Goal: Task Accomplishment & Management: Manage account settings

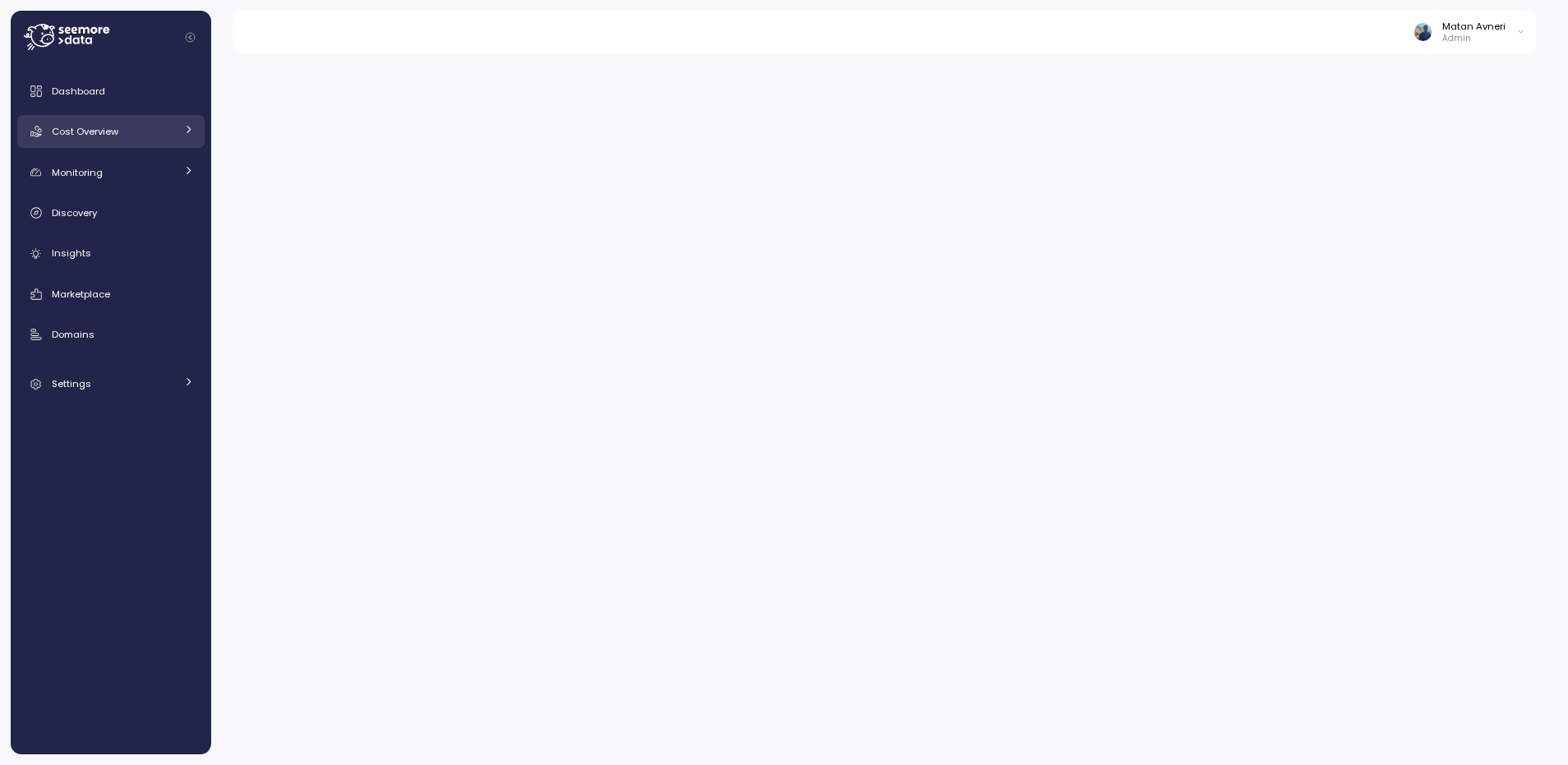
click at [81, 130] on span "Cost Overview" at bounding box center [85, 132] width 67 height 13
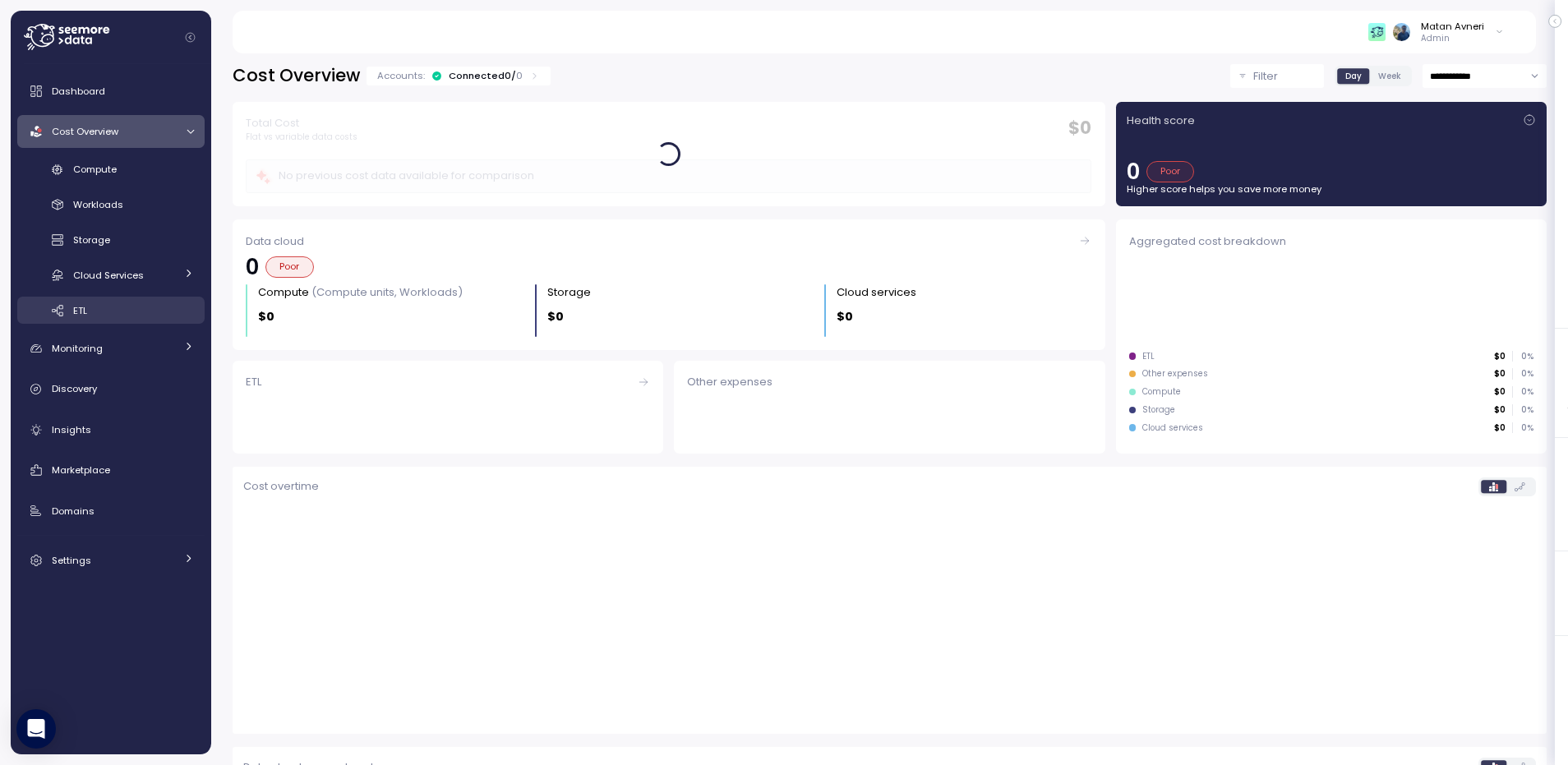
click at [91, 306] on div "ETL" at bounding box center [133, 310] width 121 height 17
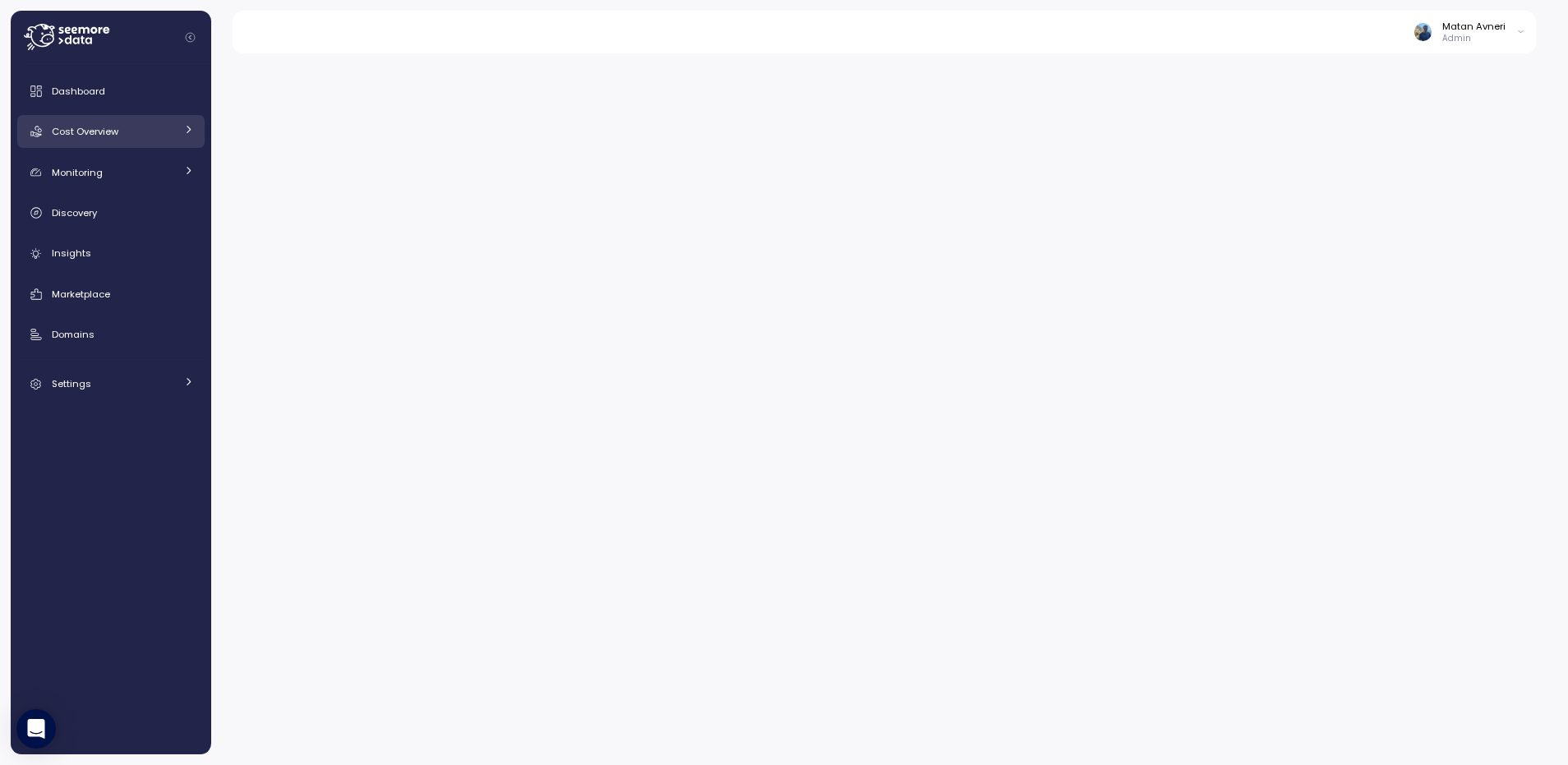
click at [187, 135] on div at bounding box center [188, 132] width 11 height 17
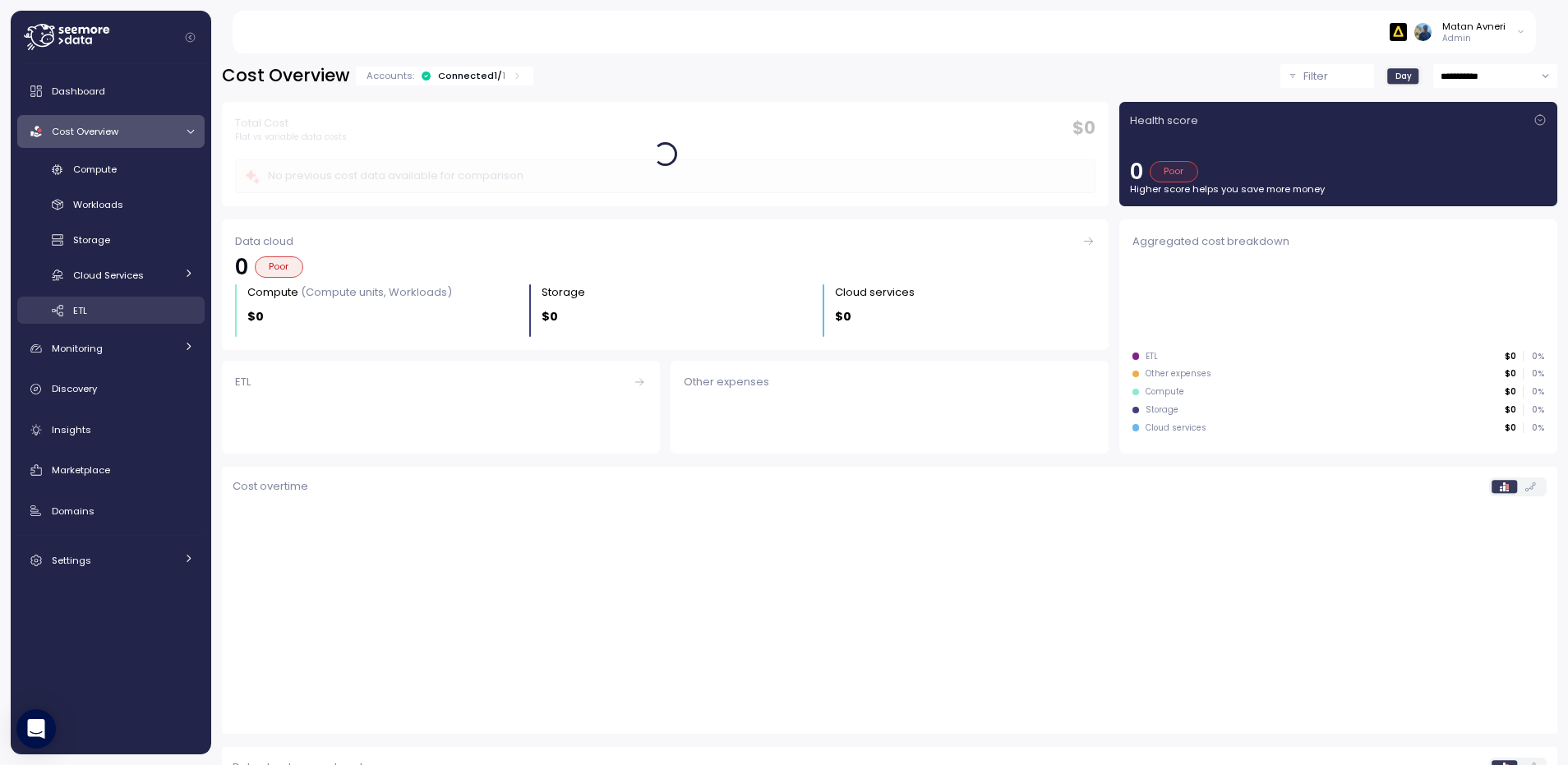
click at [167, 307] on div "ETL" at bounding box center [133, 310] width 121 height 17
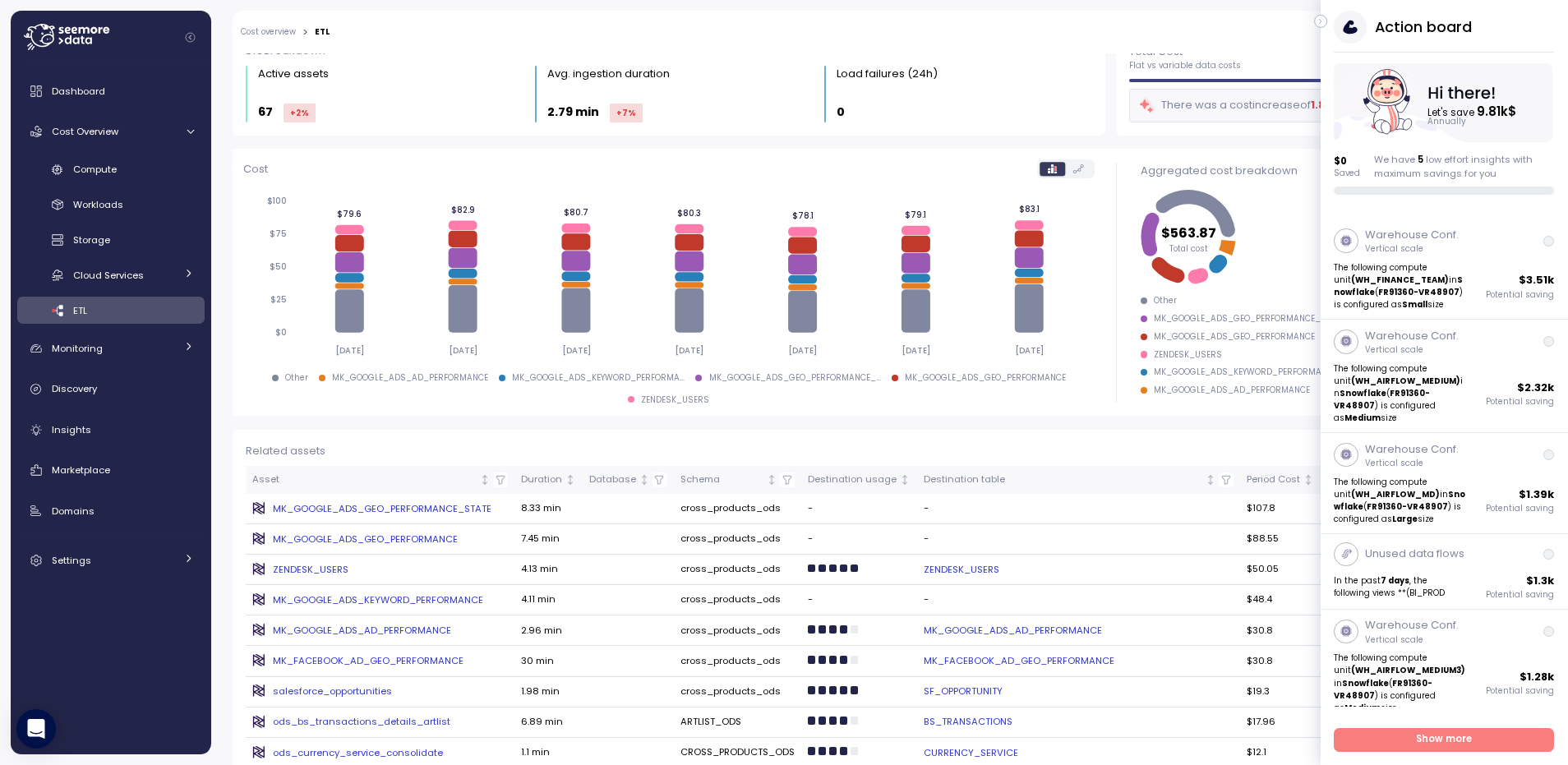
scroll to position [98, 0]
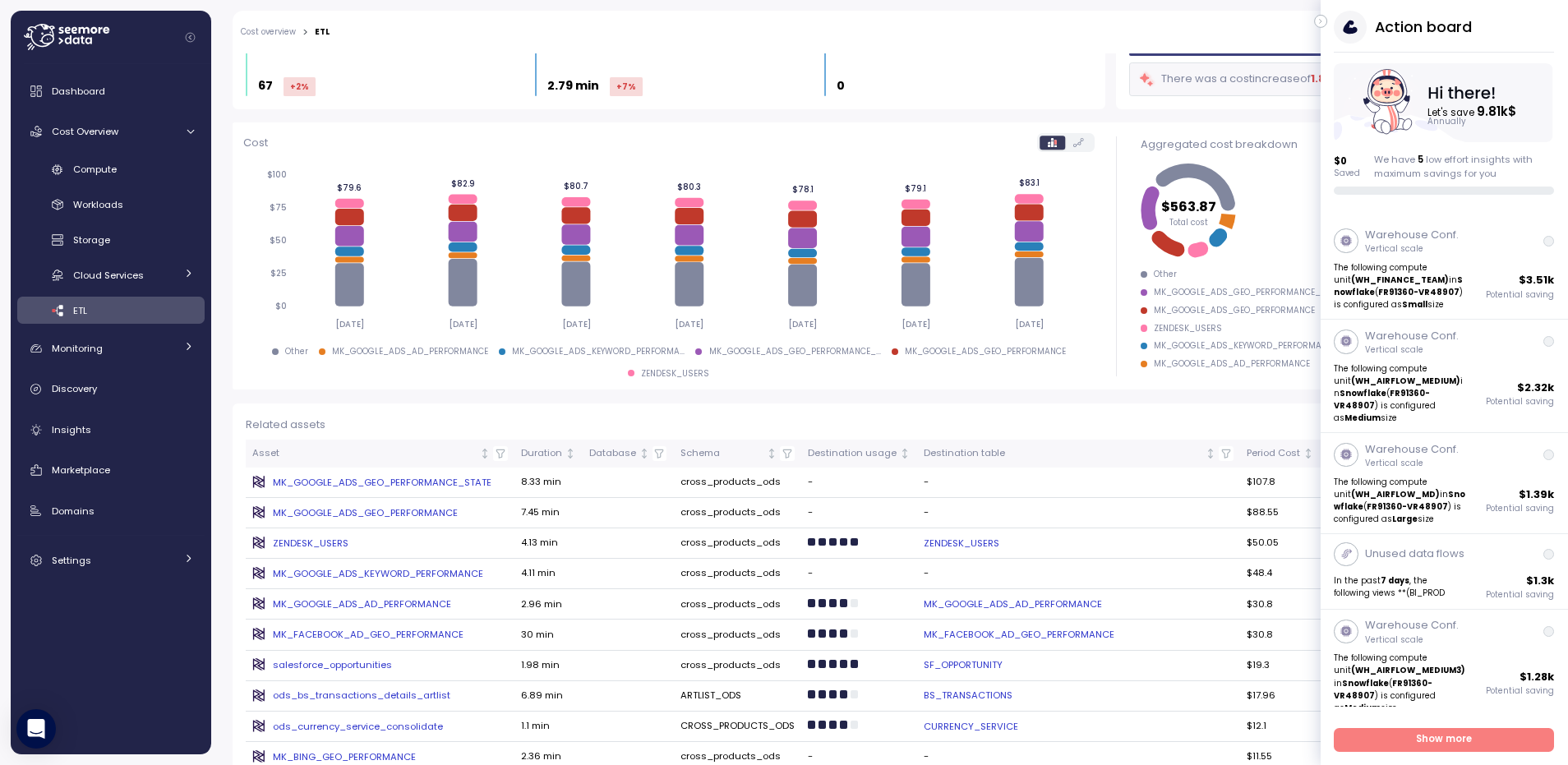
click at [1321, 22] on icon "button" at bounding box center [1321, 22] width 2 height 4
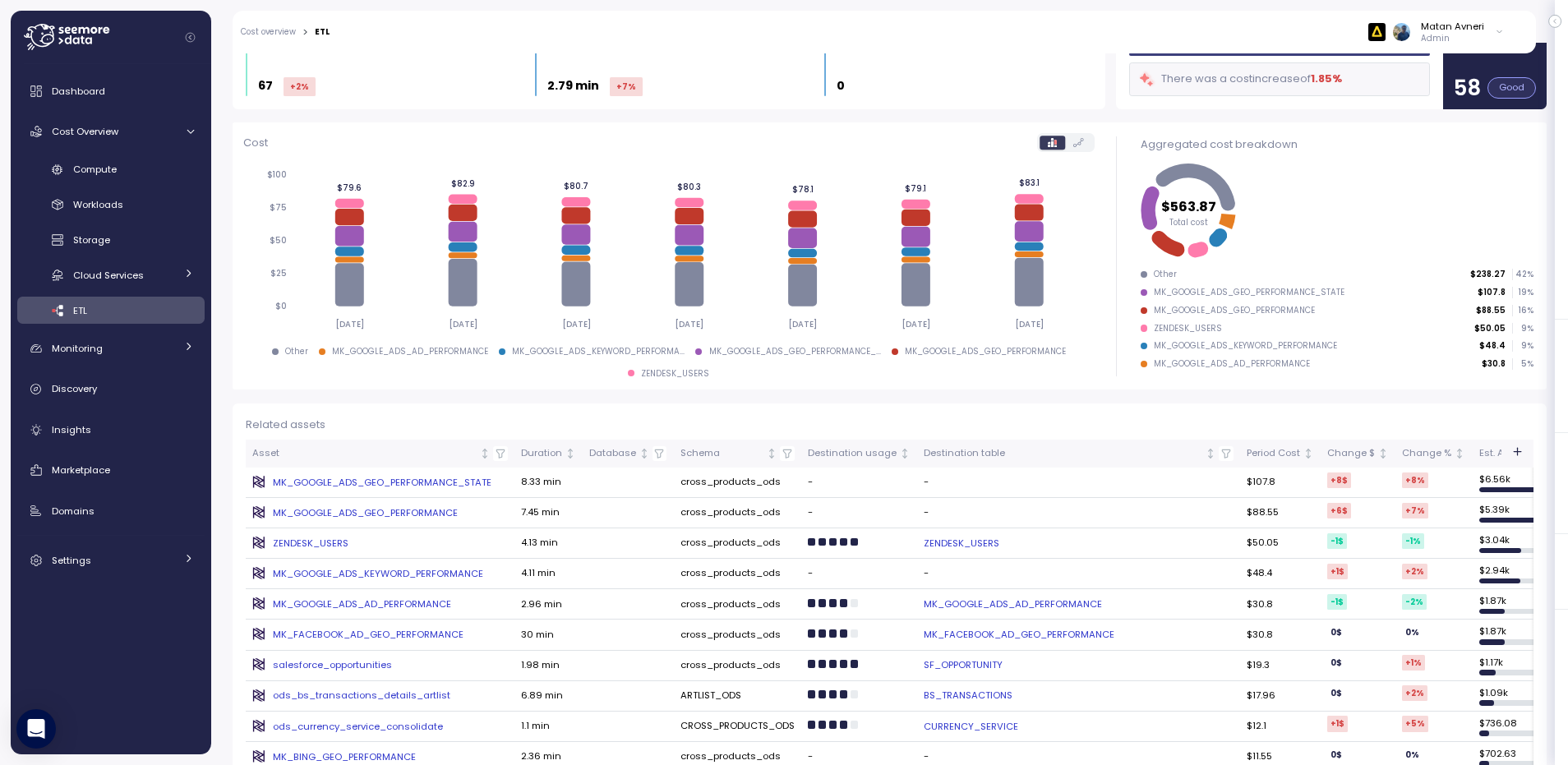
scroll to position [0, 0]
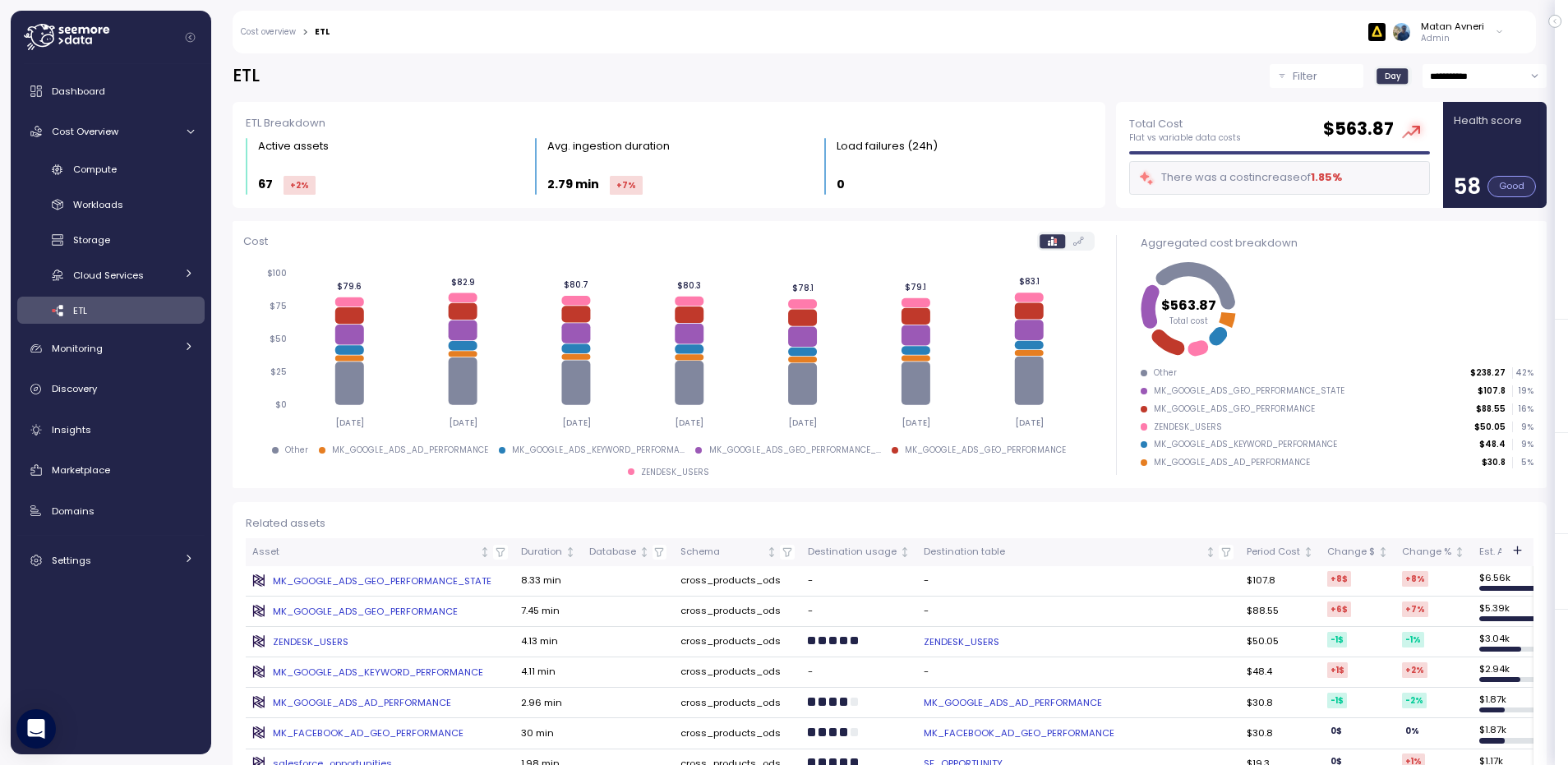
click at [941, 231] on div "Cost" at bounding box center [669, 241] width 851 height 19
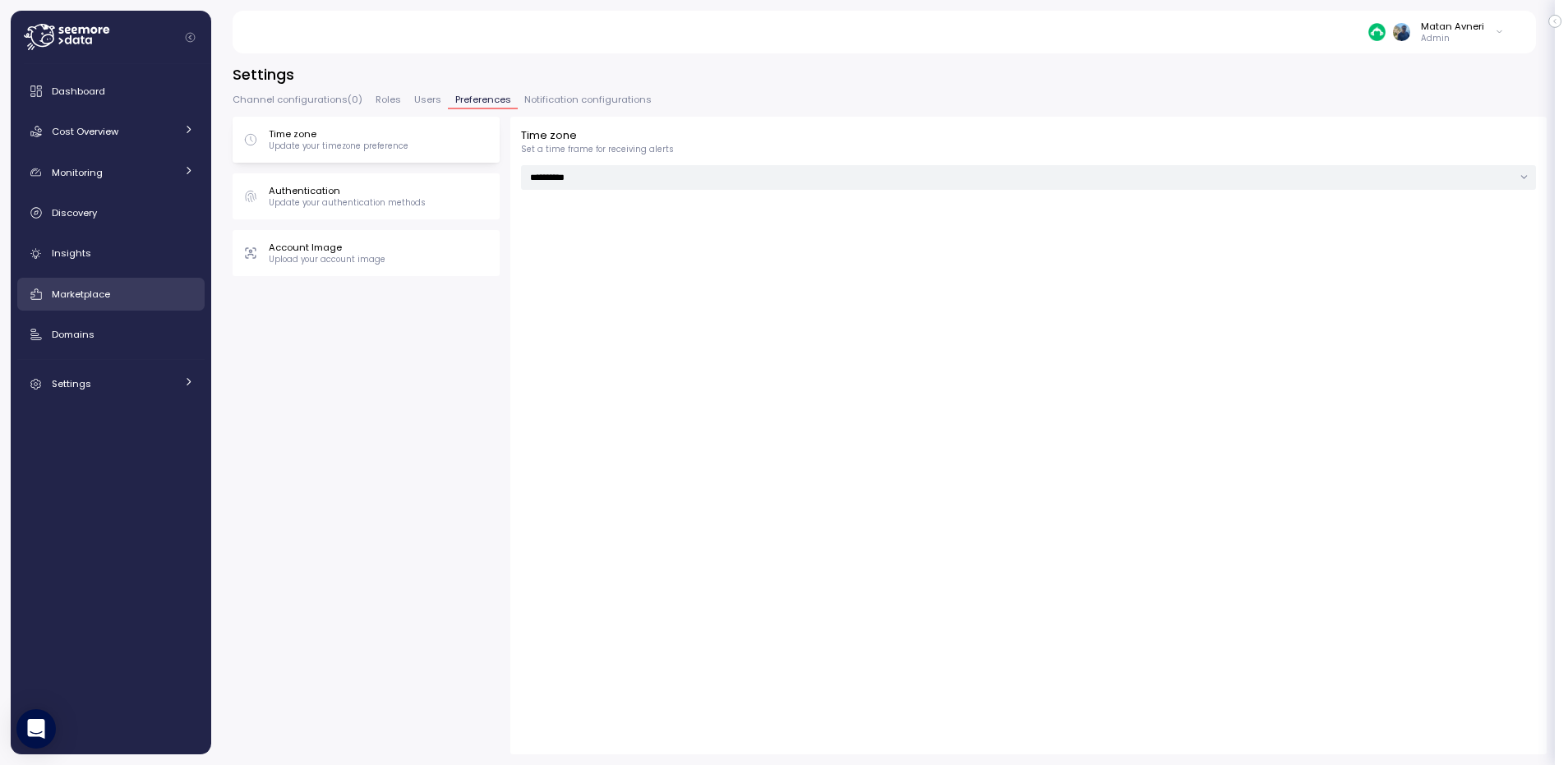
click at [108, 291] on span "Marketplace" at bounding box center [81, 294] width 58 height 13
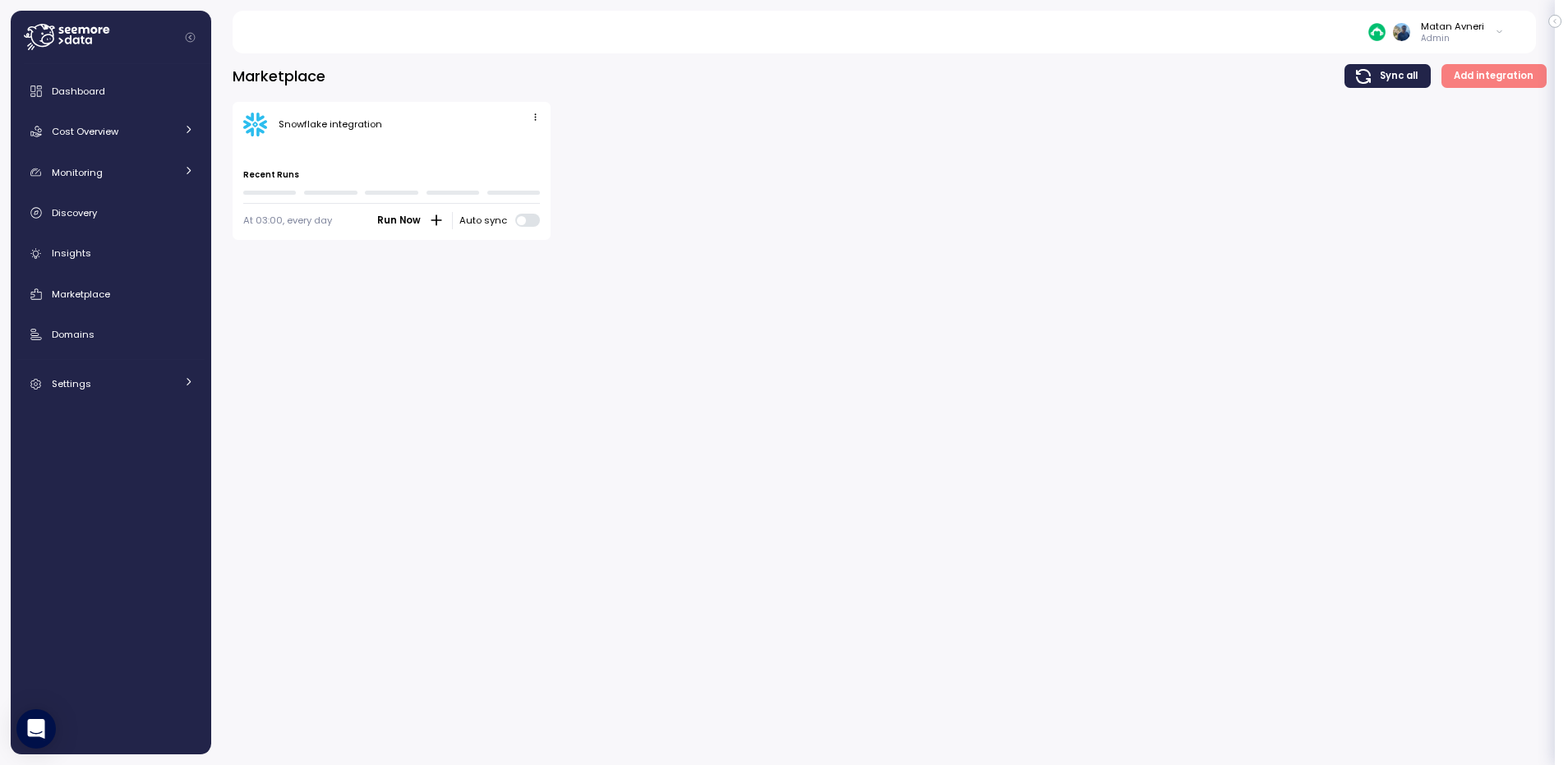
click at [532, 114] on icon "button" at bounding box center [535, 117] width 11 height 11
click at [525, 144] on div "Edit" at bounding box center [518, 149] width 30 height 15
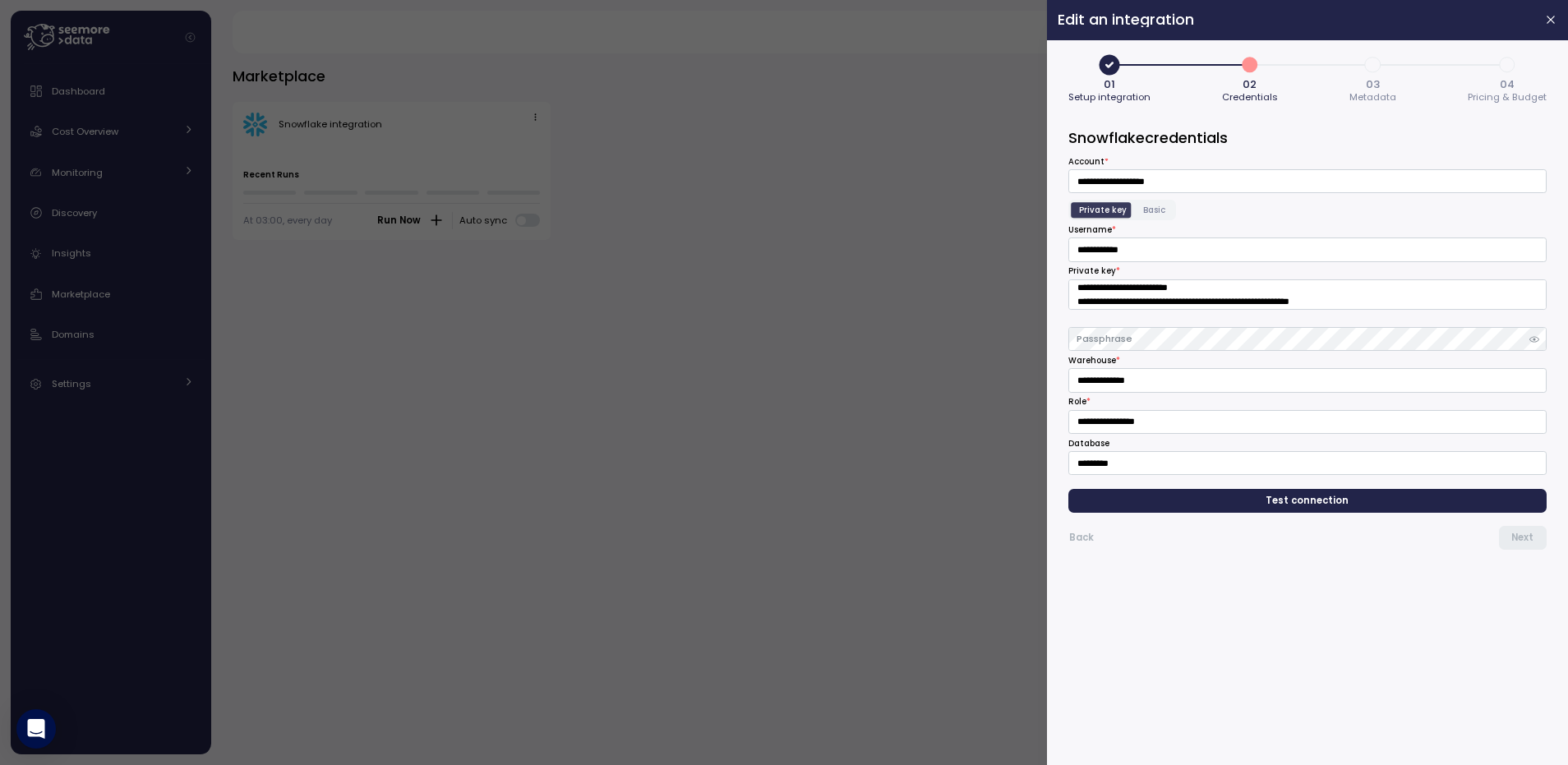
click at [1370, 62] on span "3" at bounding box center [1373, 65] width 28 height 28
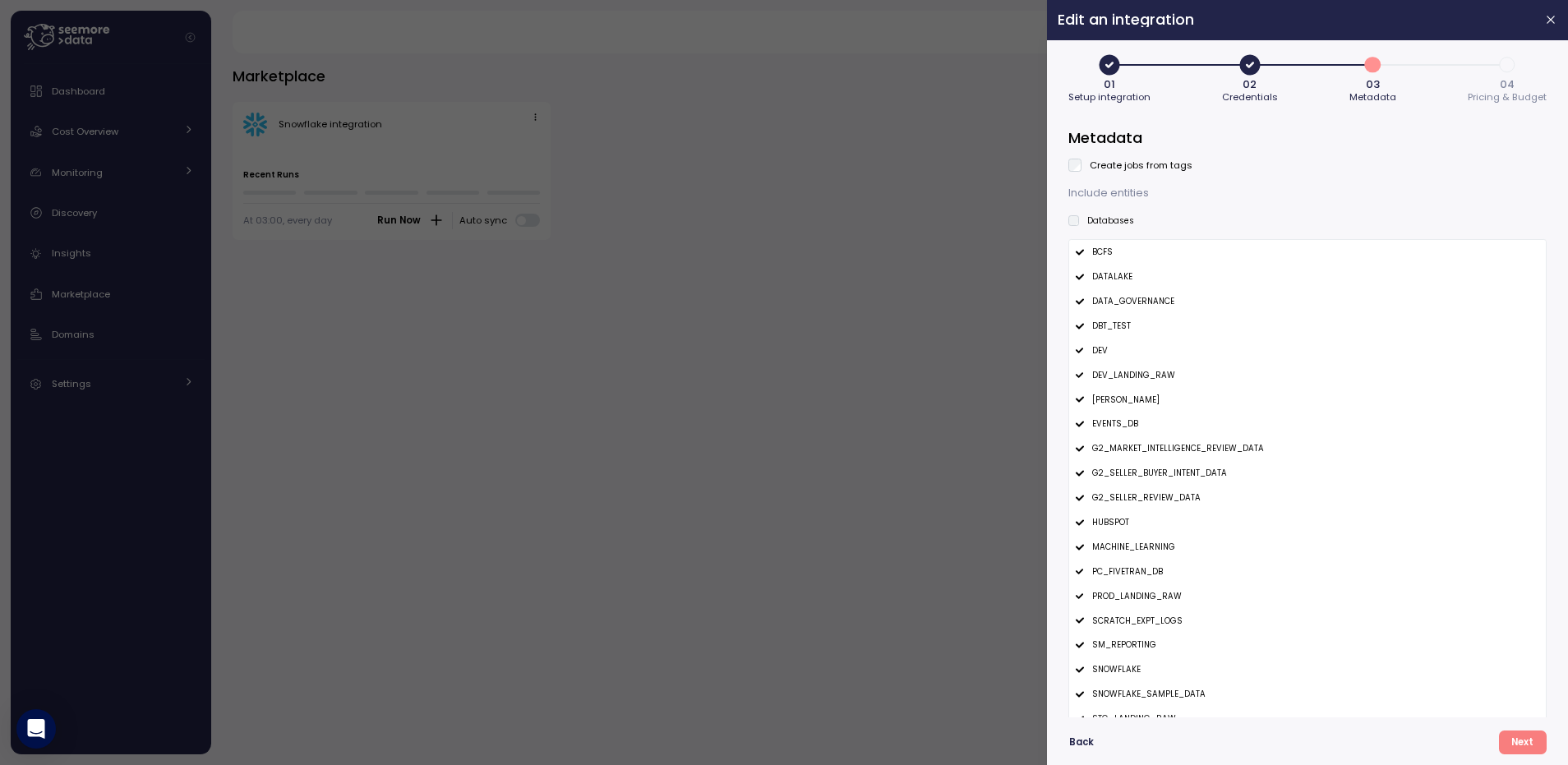
click at [194, 290] on div at bounding box center [784, 382] width 1568 height 765
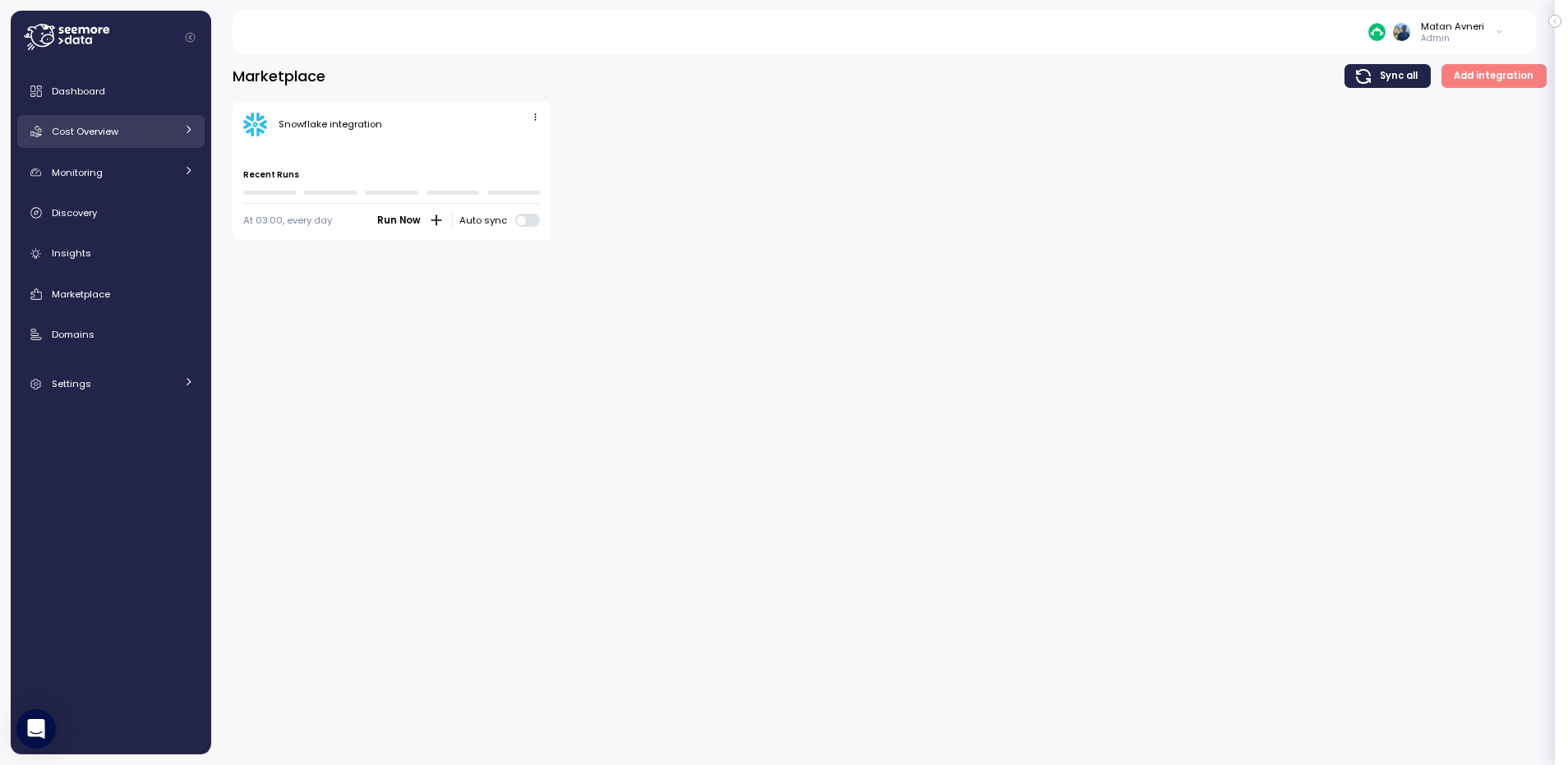
click at [98, 134] on span "Cost Overview" at bounding box center [85, 132] width 67 height 13
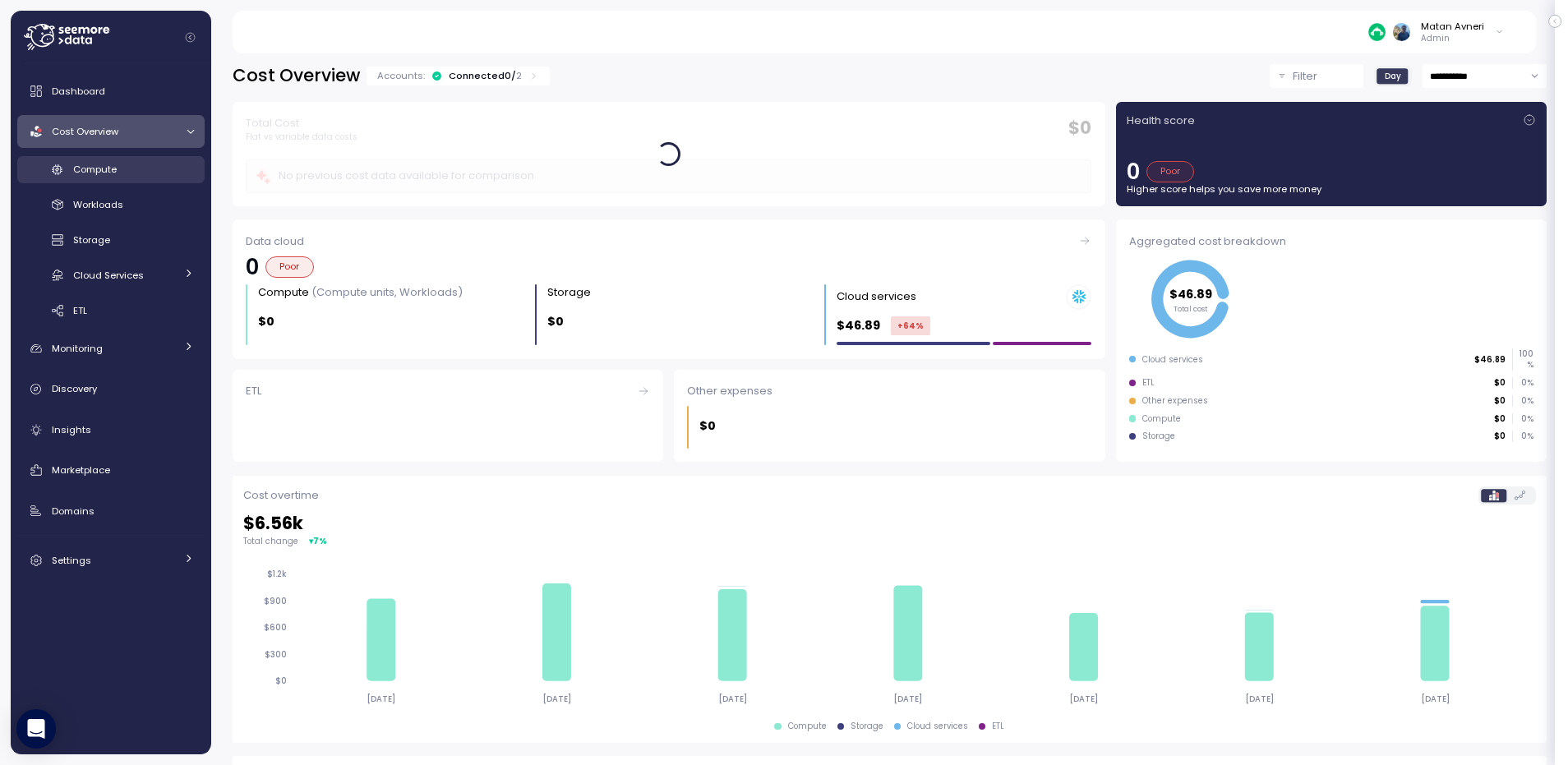
click at [95, 162] on span "Compute" at bounding box center [95, 169] width 43 height 13
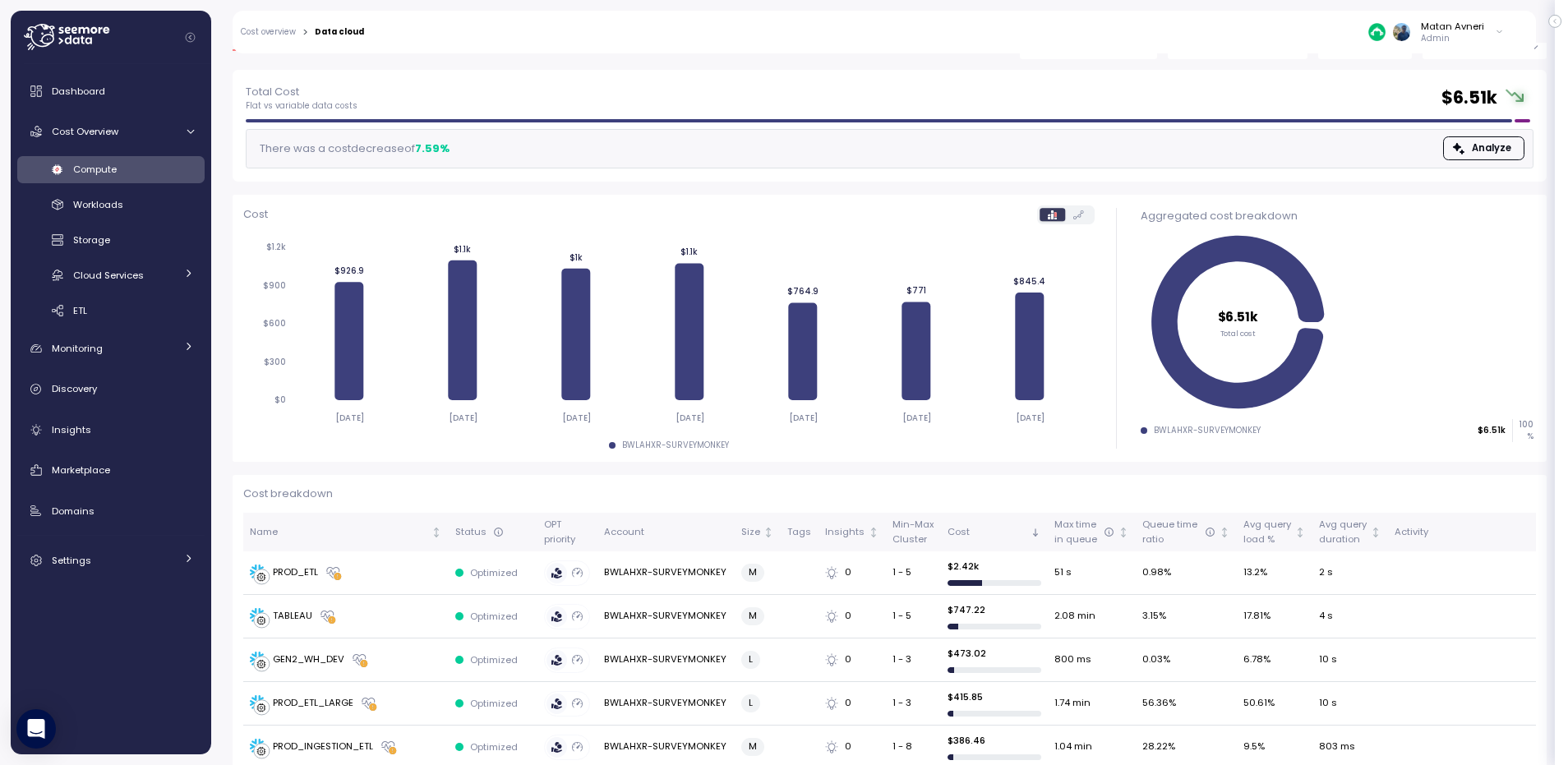
scroll to position [98, 0]
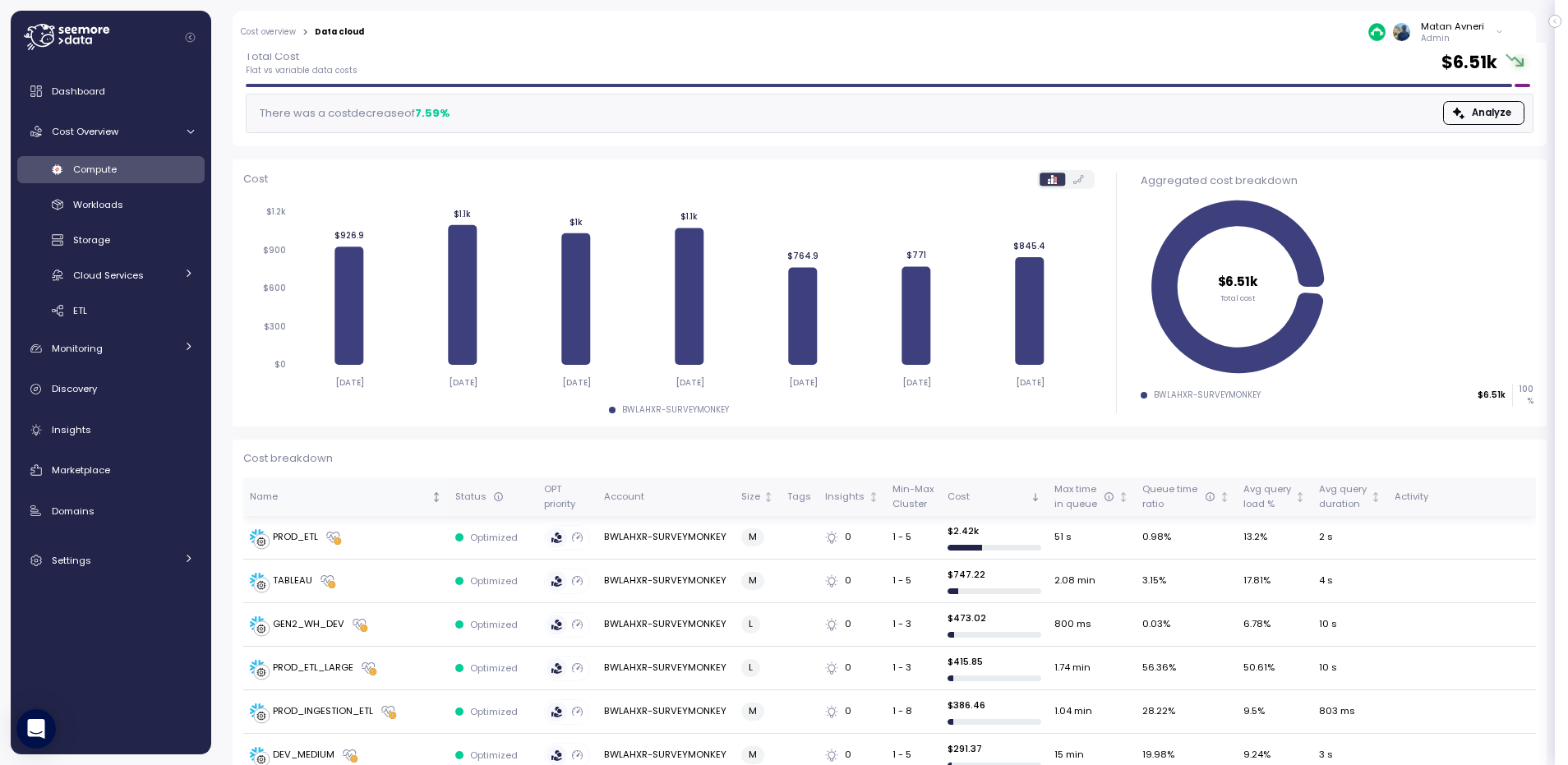
click at [299, 500] on div "Name" at bounding box center [339, 497] width 178 height 15
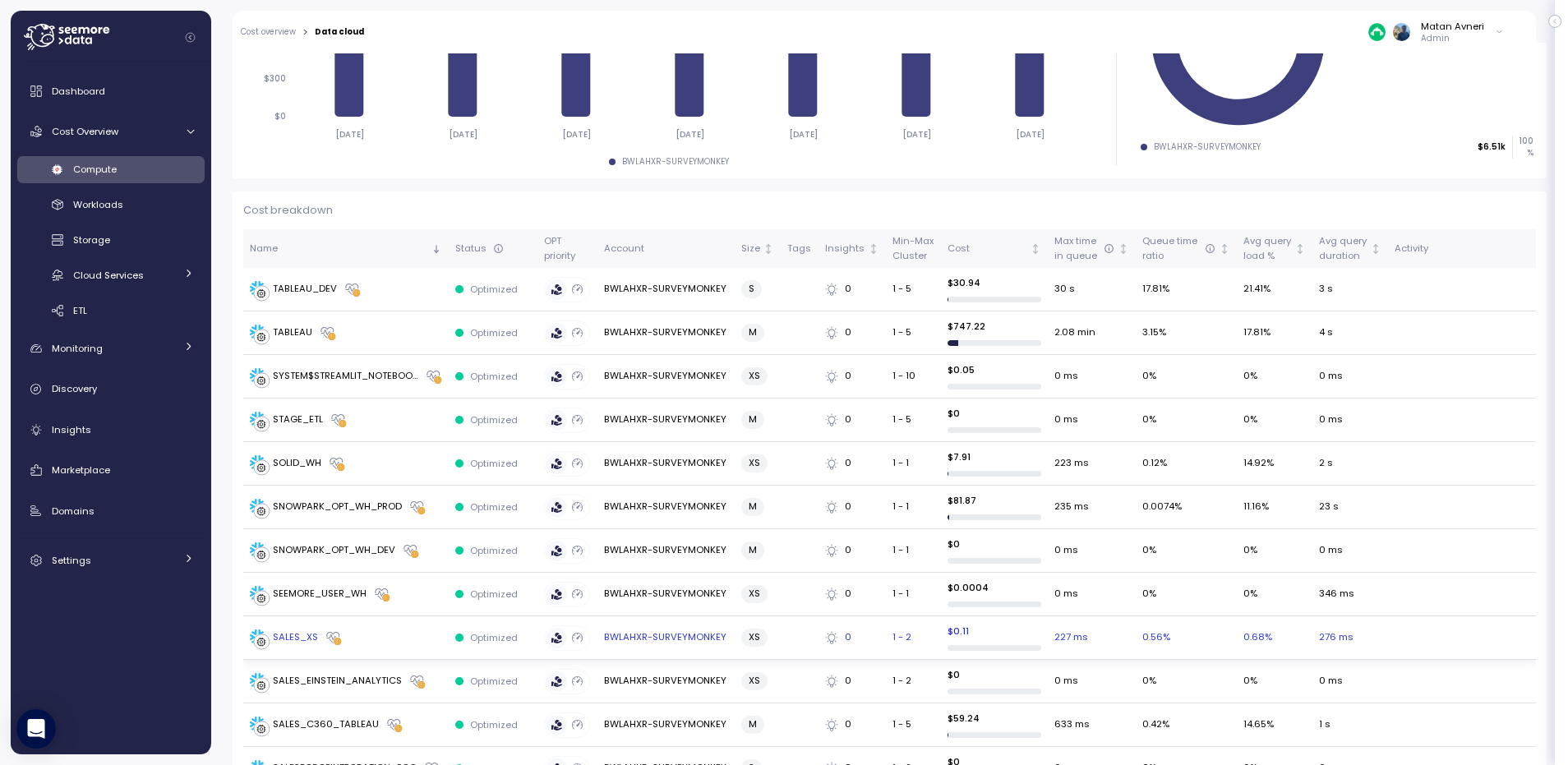
scroll to position [395, 0]
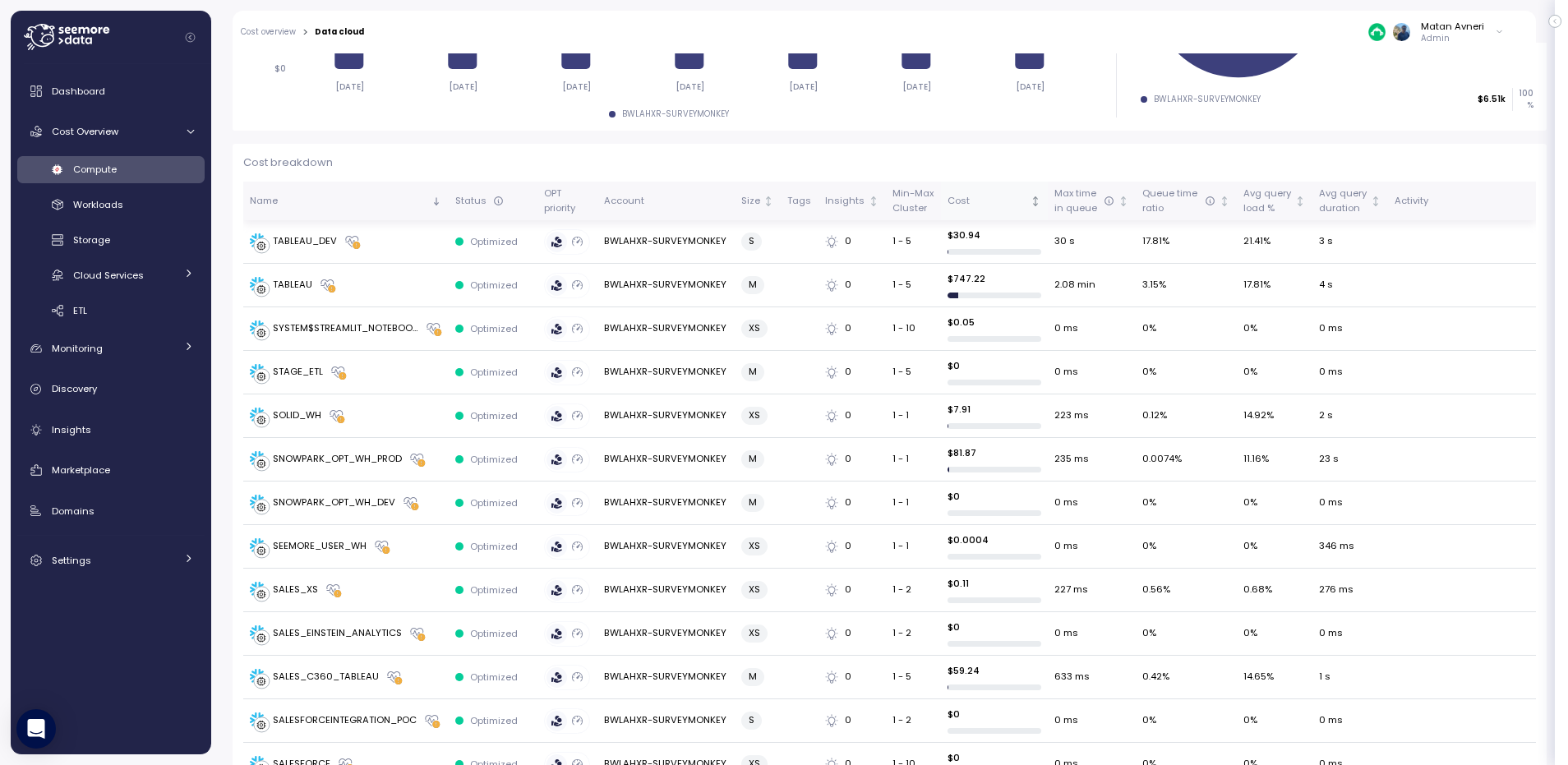
click at [970, 184] on th "Cost" at bounding box center [994, 201] width 107 height 38
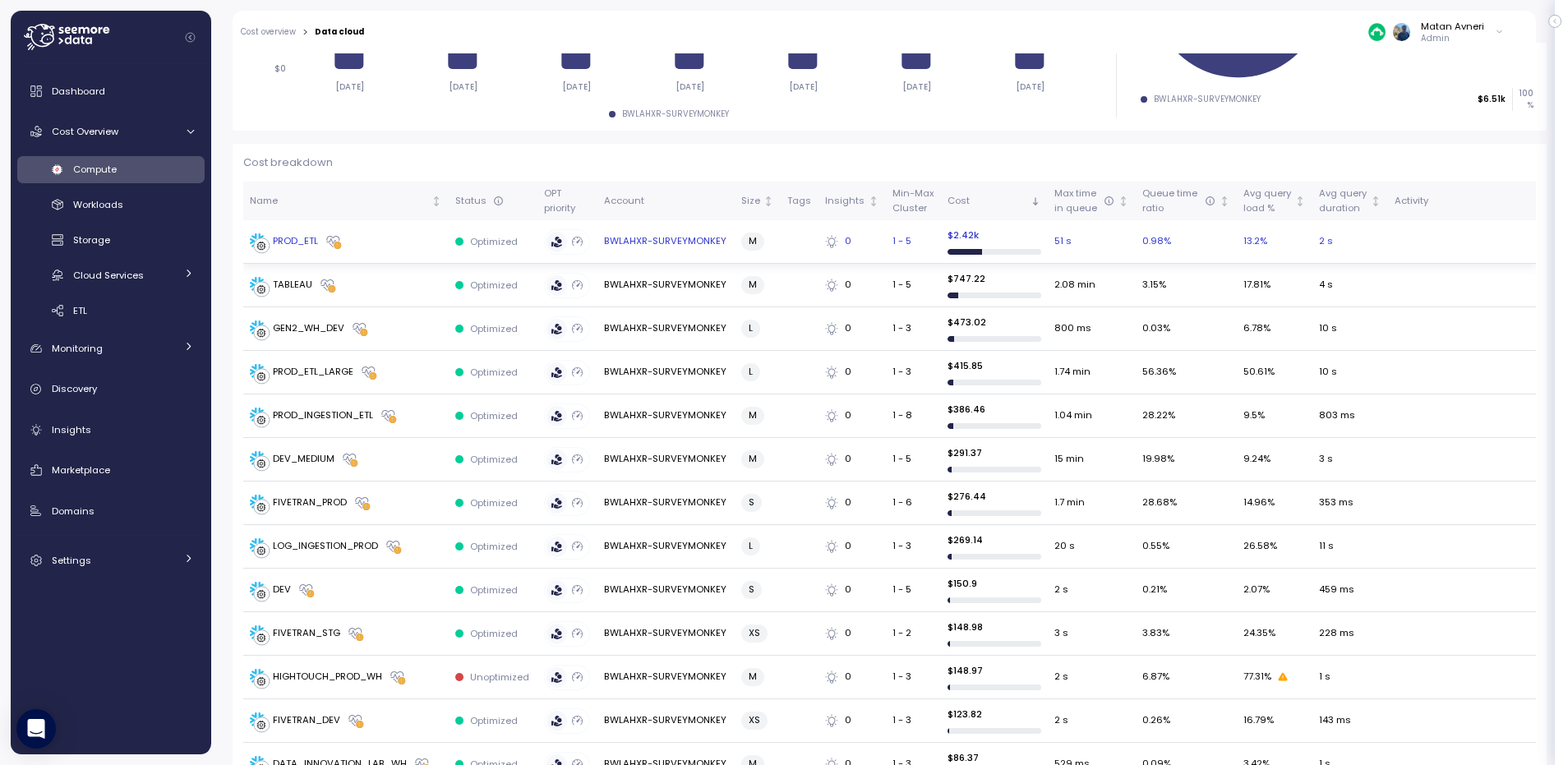
click at [279, 234] on div "PROD_ETL" at bounding box center [296, 241] width 45 height 15
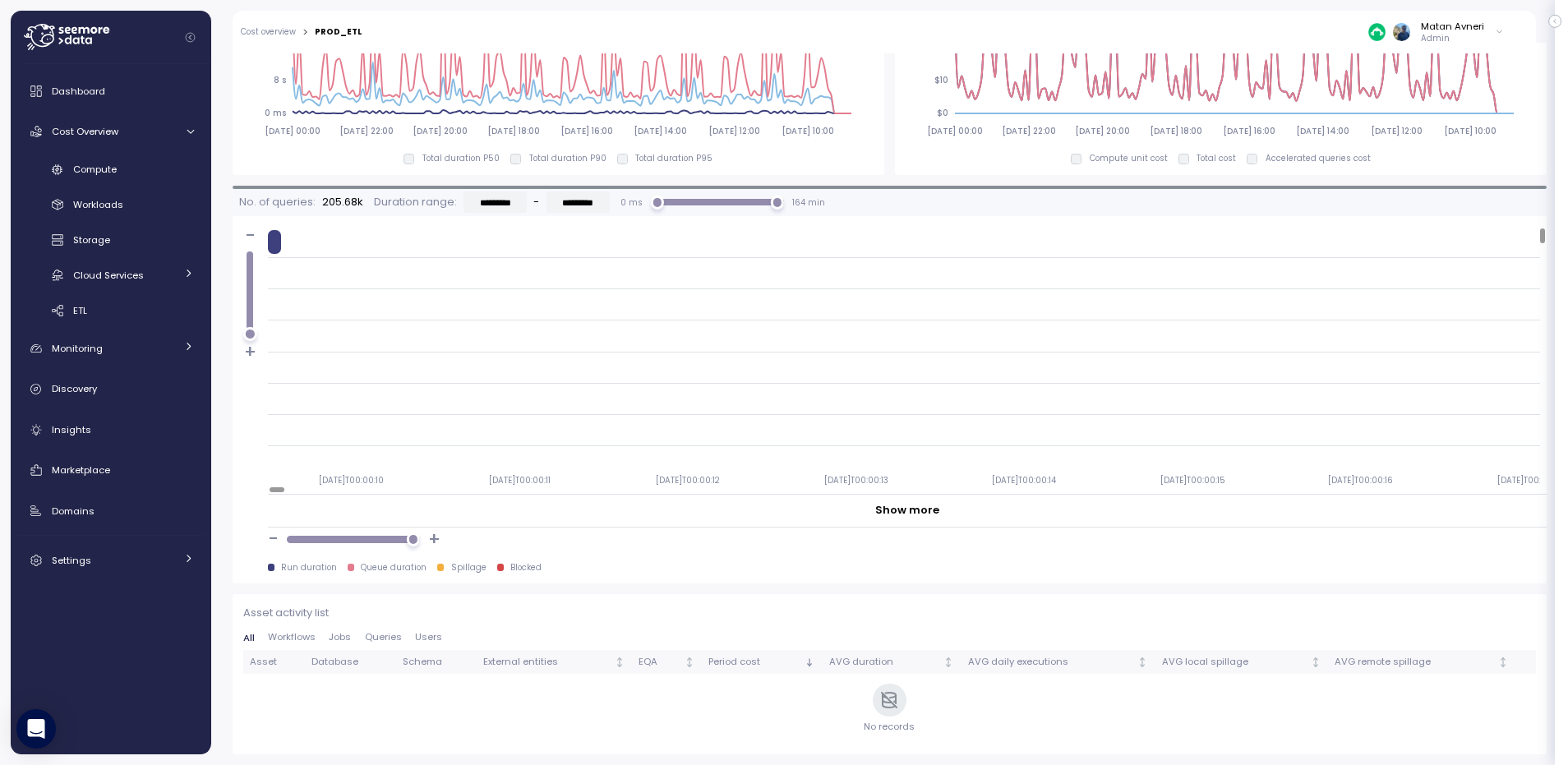
click at [271, 240] on div at bounding box center [275, 241] width 13 height 24
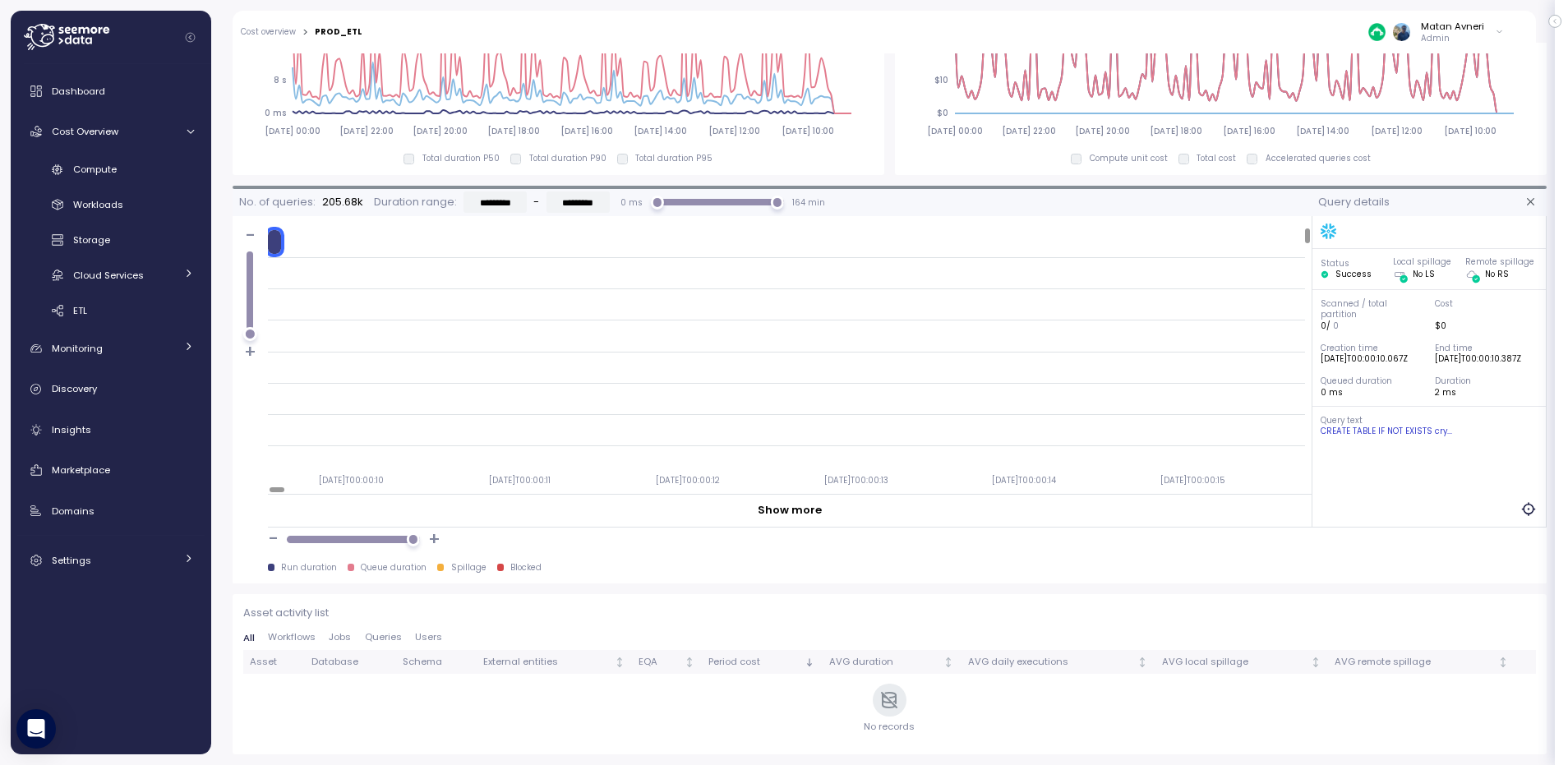
click at [1525, 197] on icon "button" at bounding box center [1531, 202] width 13 height 13
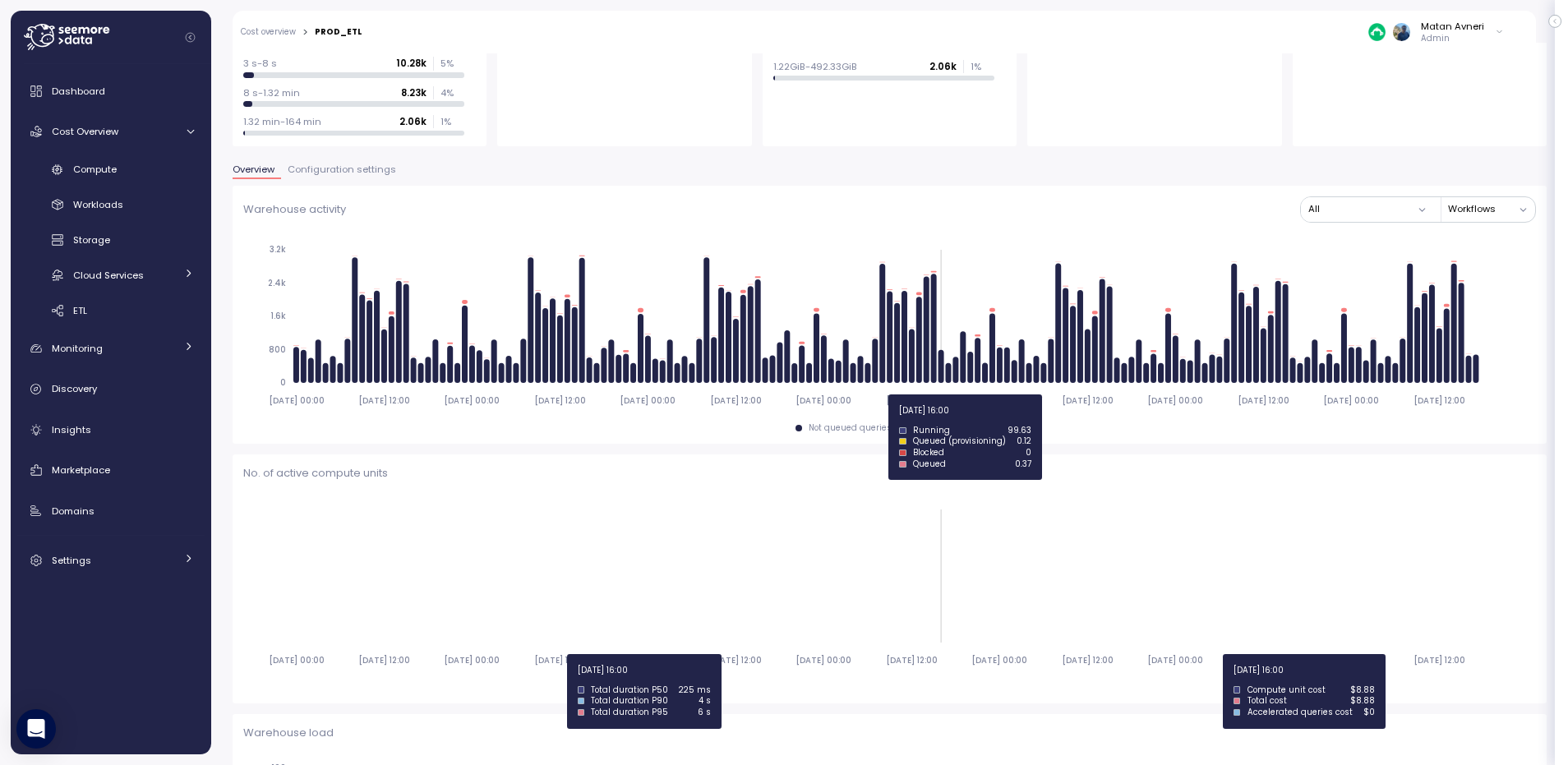
scroll to position [114, 0]
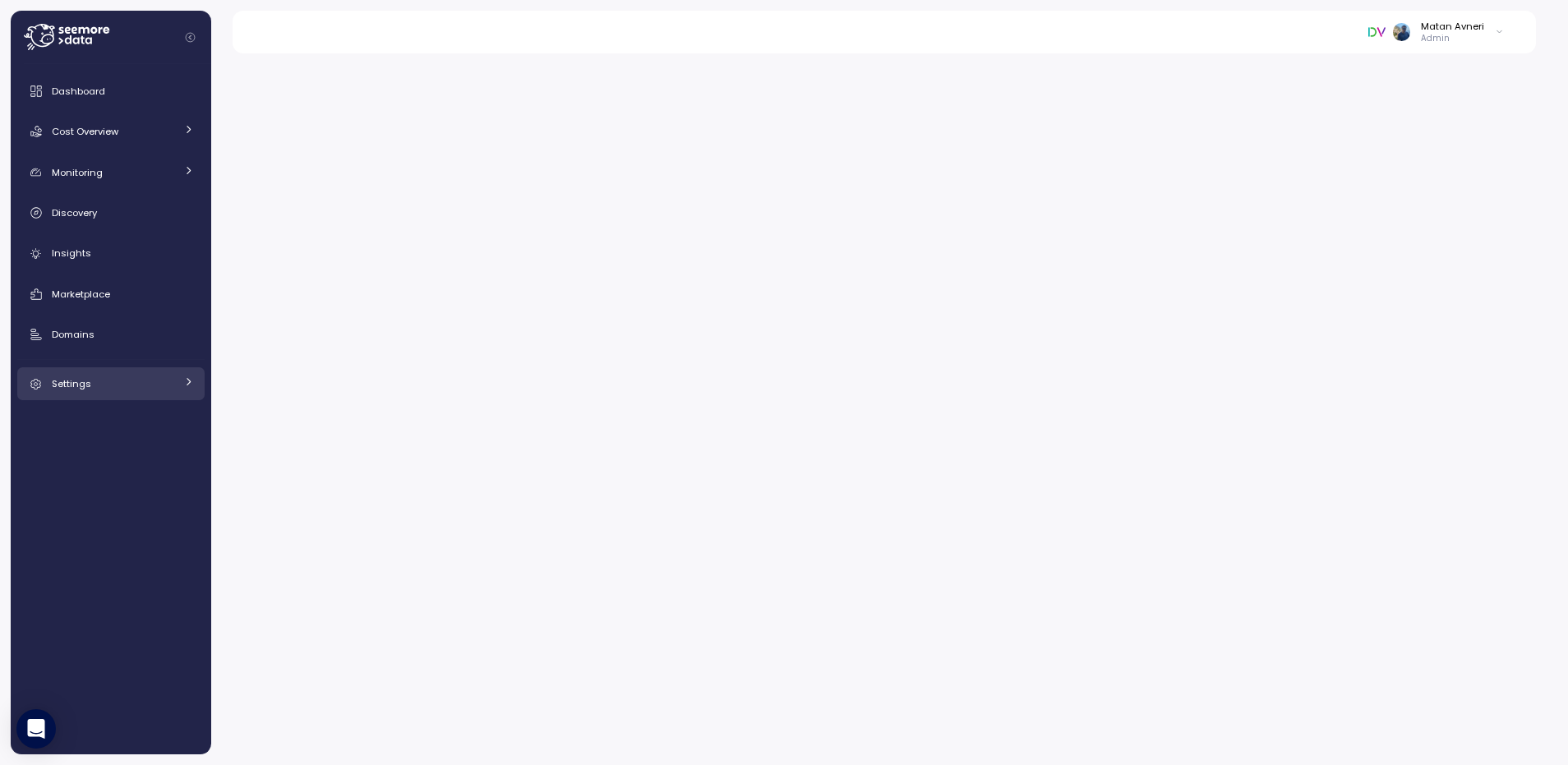
click at [50, 383] on link "Settings" at bounding box center [111, 383] width 187 height 32
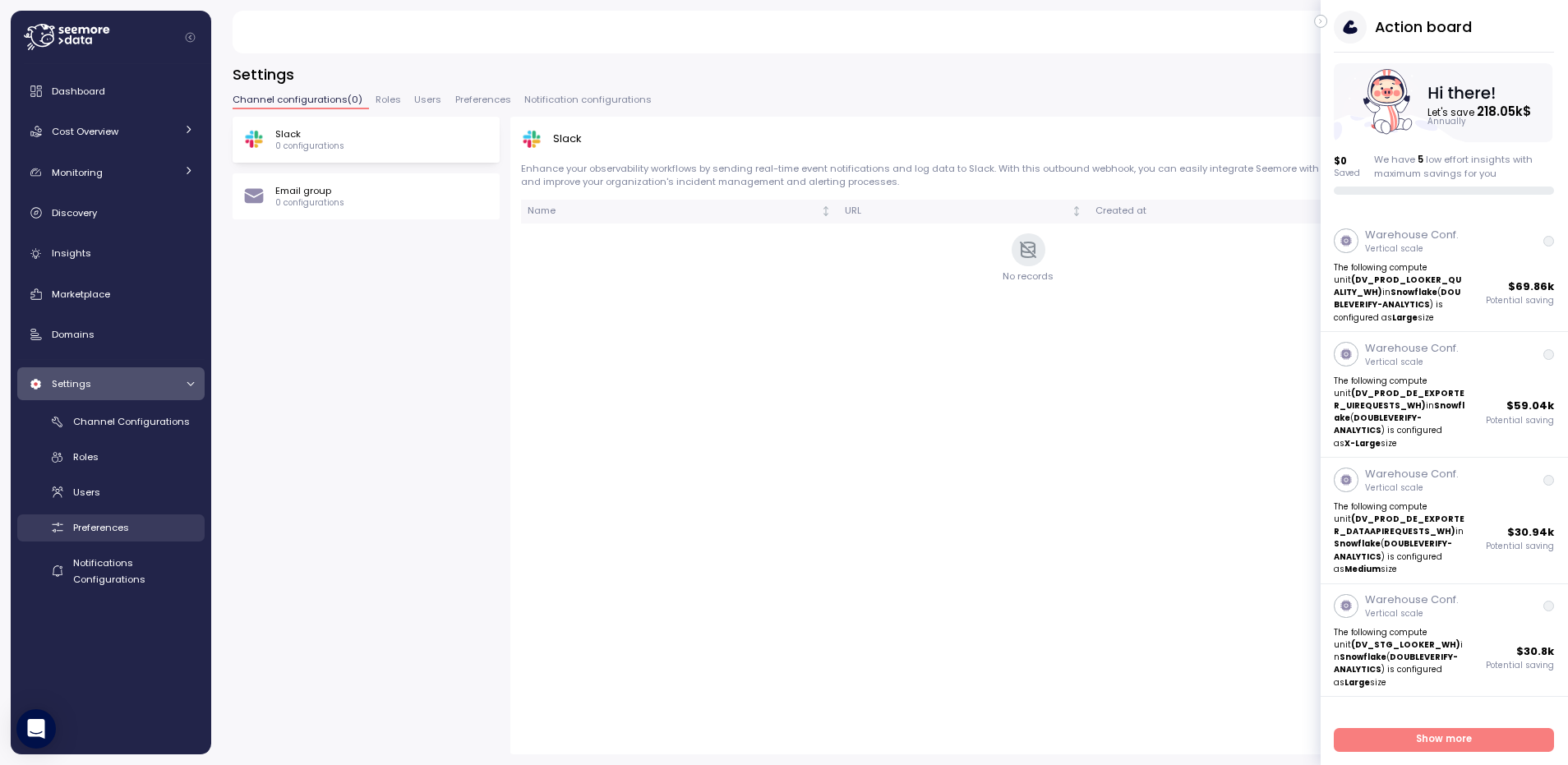
click at [114, 528] on span "Preferences" at bounding box center [101, 528] width 56 height 13
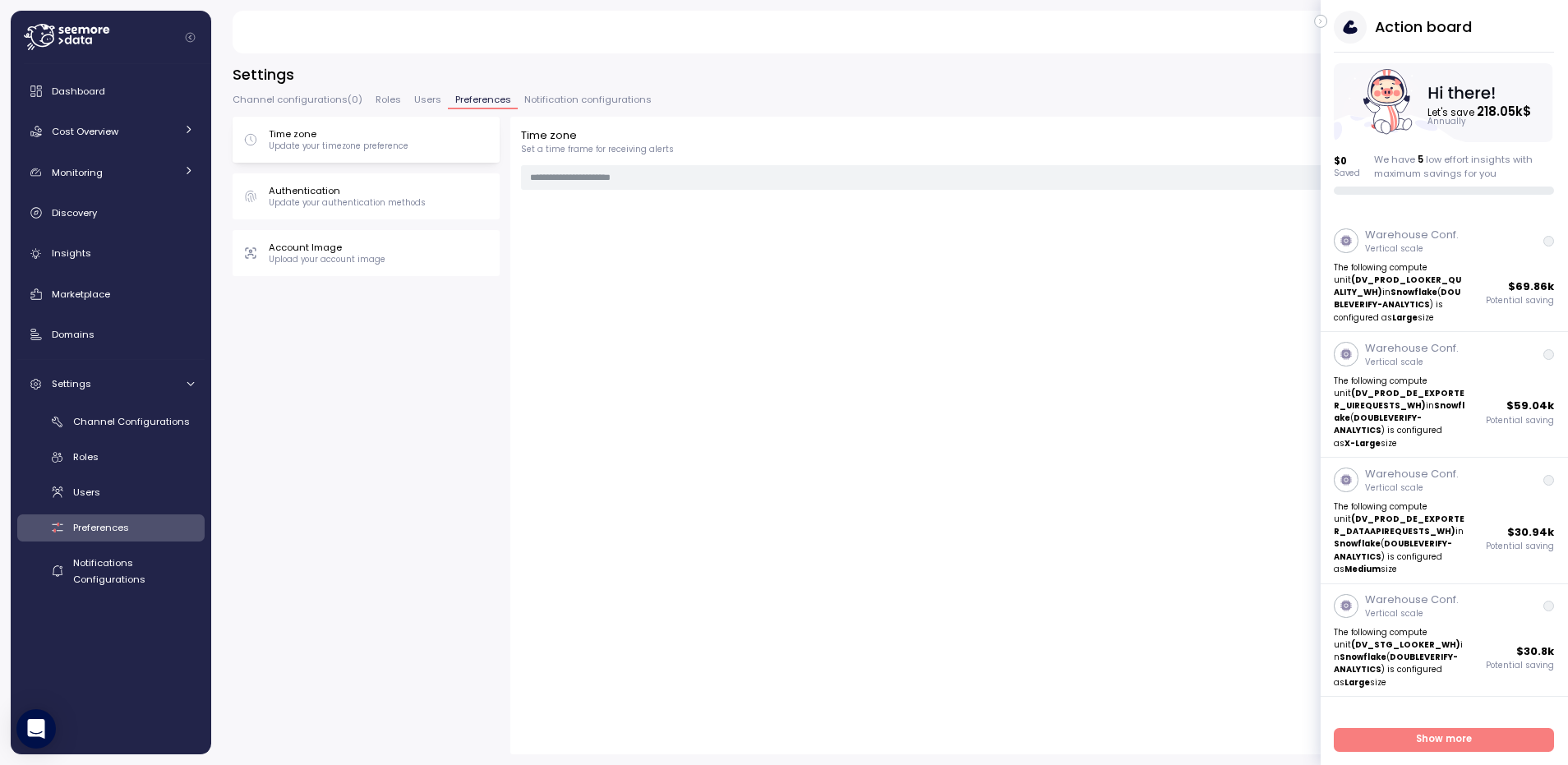
type input "**********"
click at [294, 201] on p "Update your authentication methods" at bounding box center [347, 203] width 157 height 12
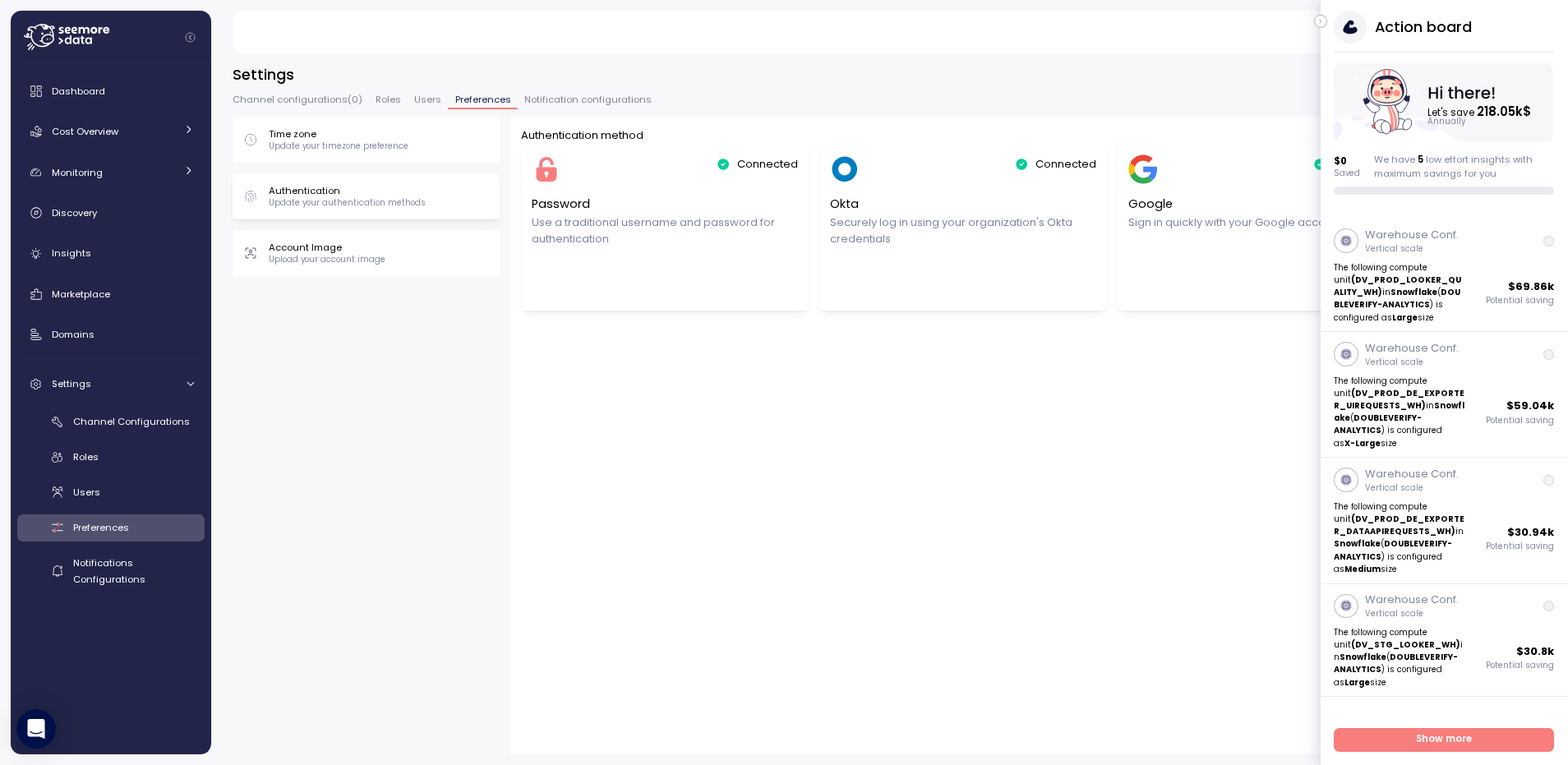
click at [1312, 26] on div "Matan Avneri Admin" at bounding box center [884, 32] width 1264 height 42
click at [1318, 23] on icon "button" at bounding box center [1321, 22] width 7 height 20
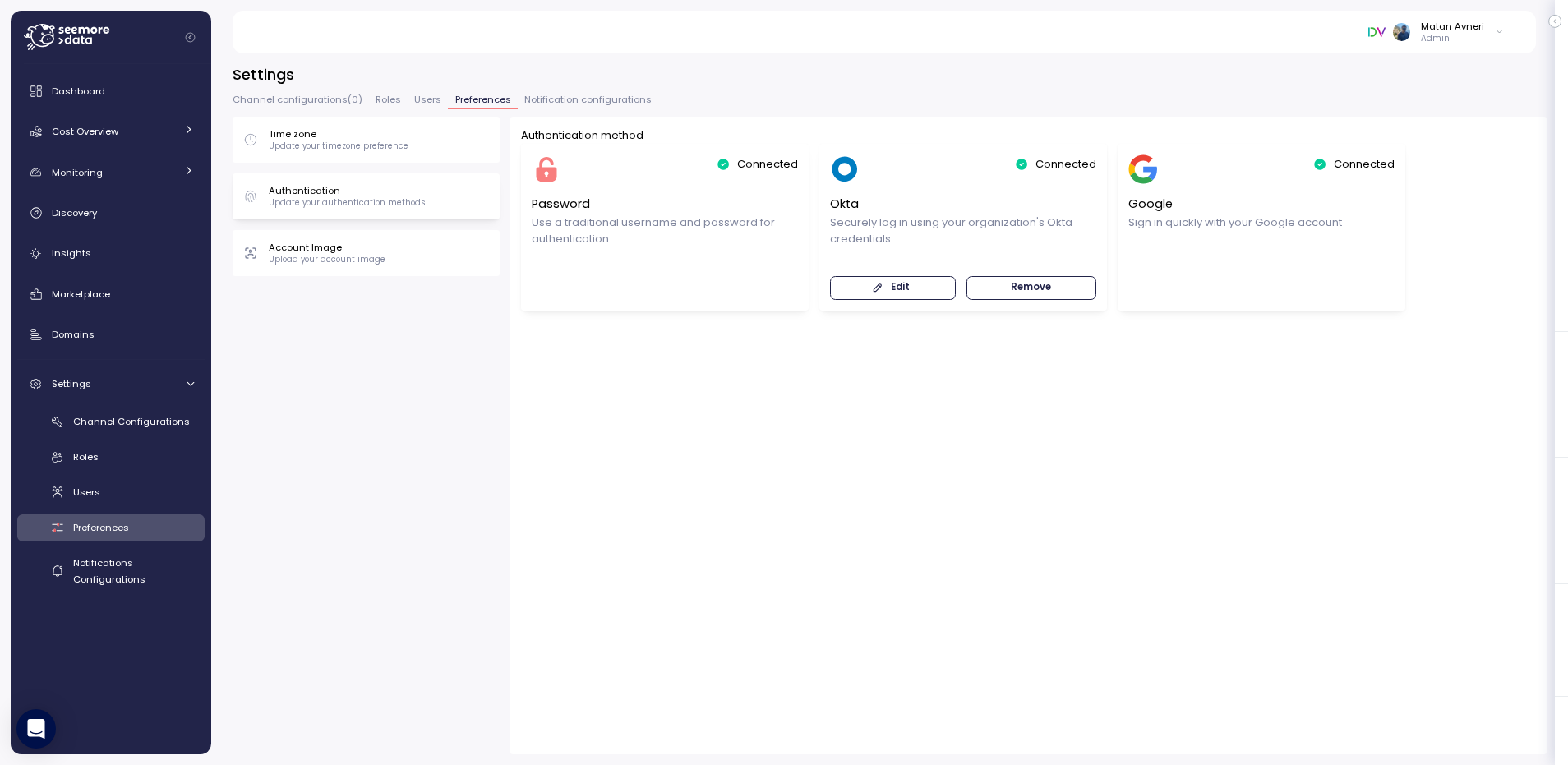
click at [854, 290] on span "Edit" at bounding box center [891, 288] width 104 height 22
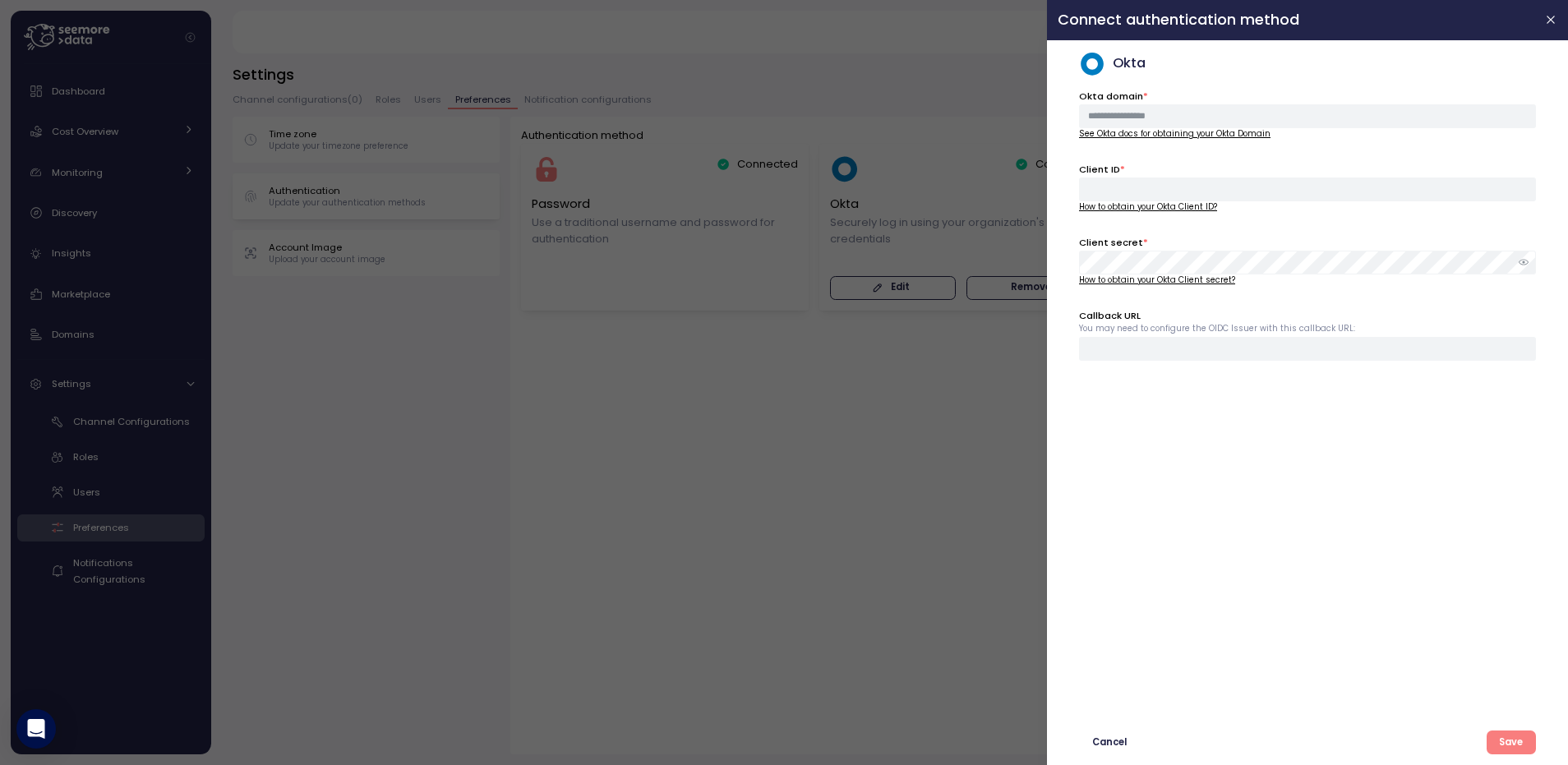
type input "**********"
click at [1228, 348] on input "**********" at bounding box center [1307, 349] width 457 height 24
click at [1214, 469] on div "**********" at bounding box center [1307, 404] width 457 height 632
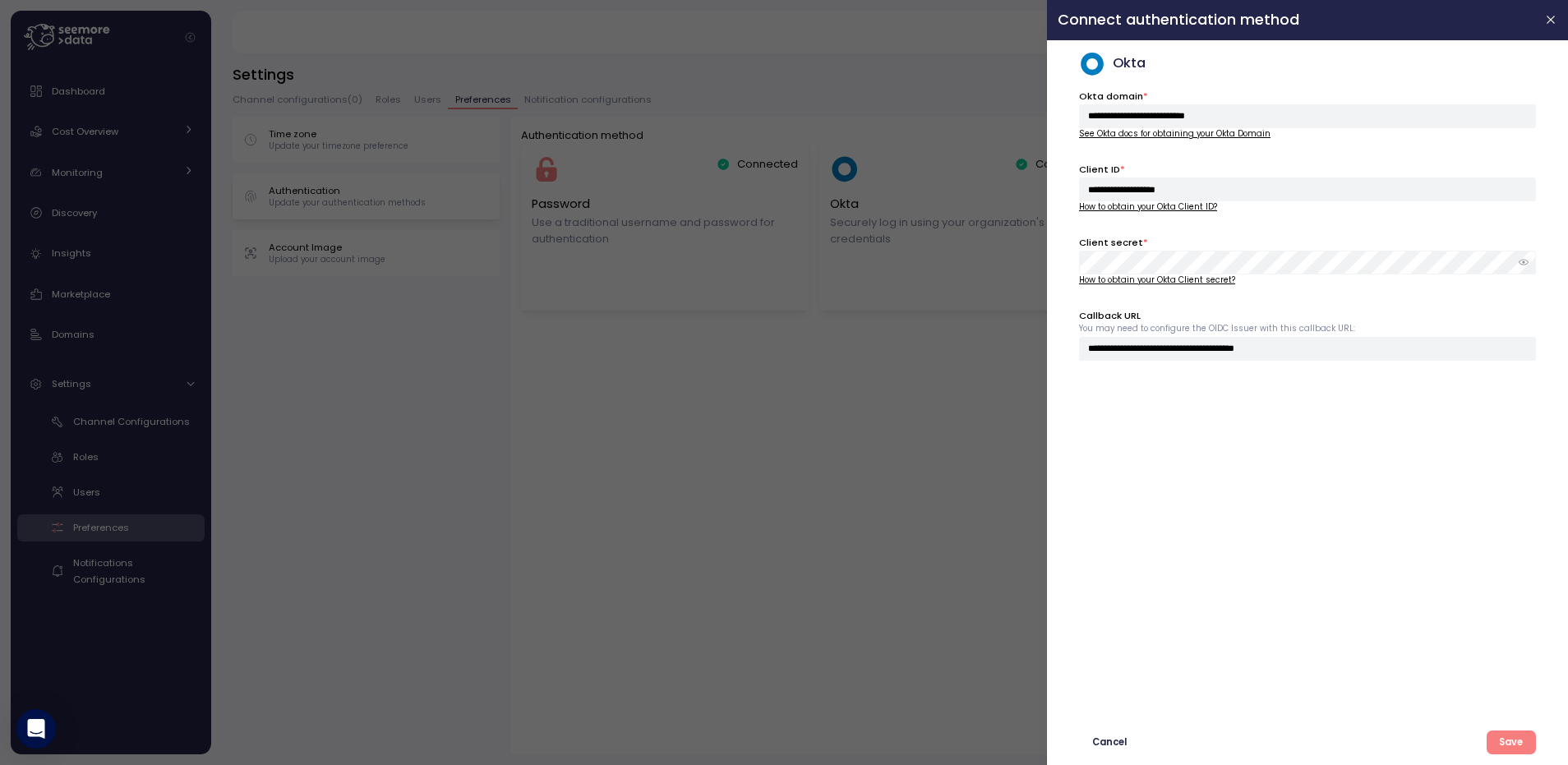
click at [605, 440] on div at bounding box center [784, 382] width 1568 height 765
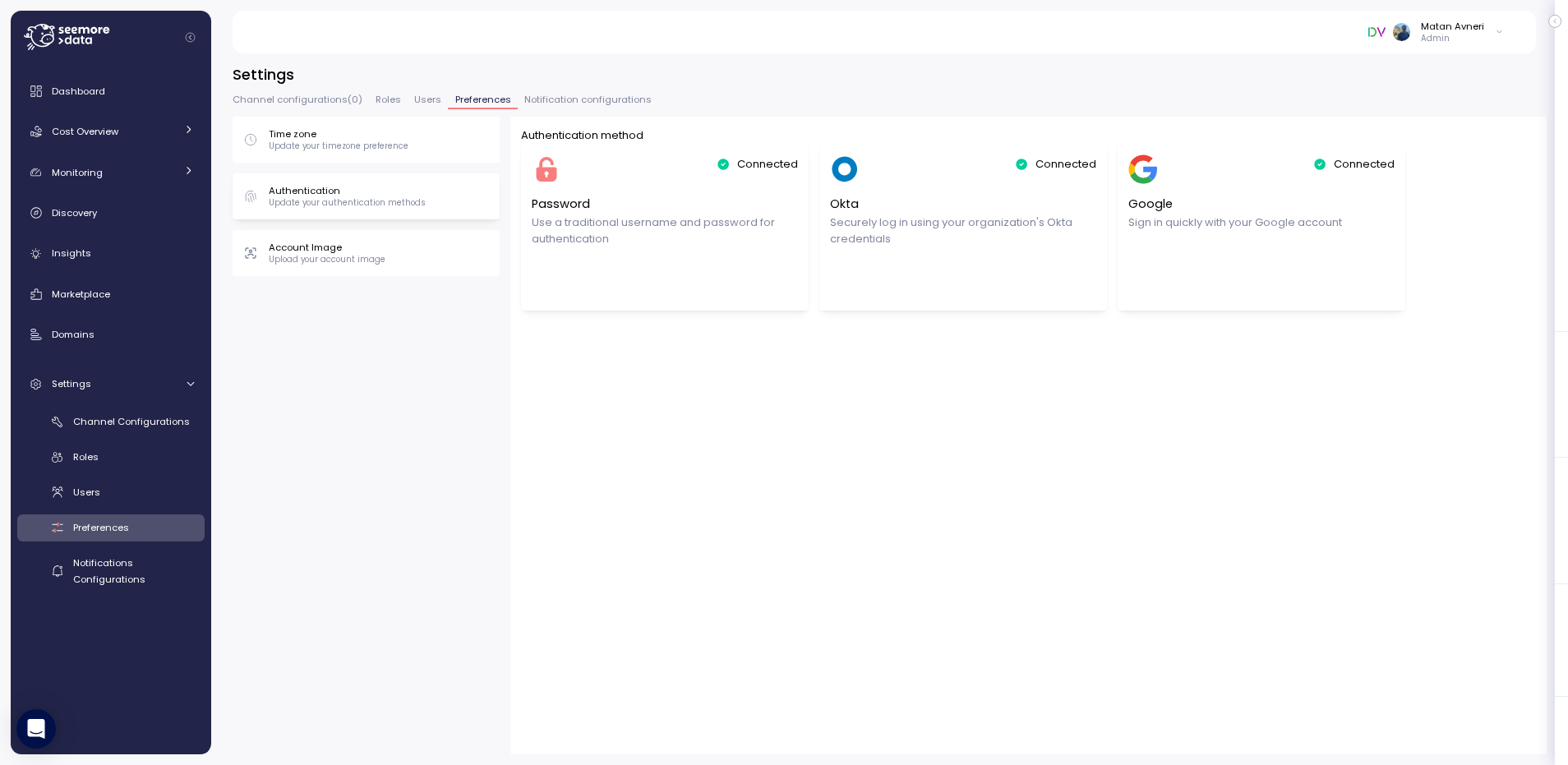
click at [414, 95] on span "Users" at bounding box center [427, 99] width 27 height 9
